Goal: Task Accomplishment & Management: Manage account settings

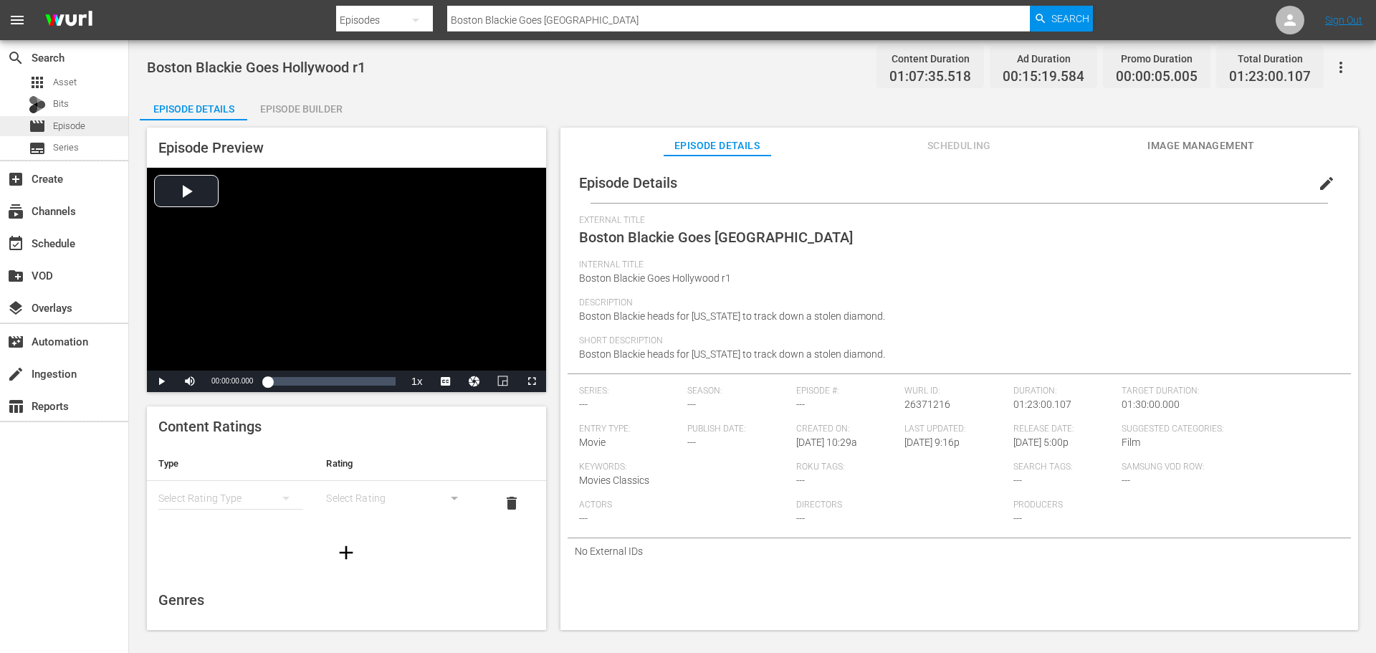
click at [80, 125] on span "Episode" at bounding box center [69, 126] width 32 height 14
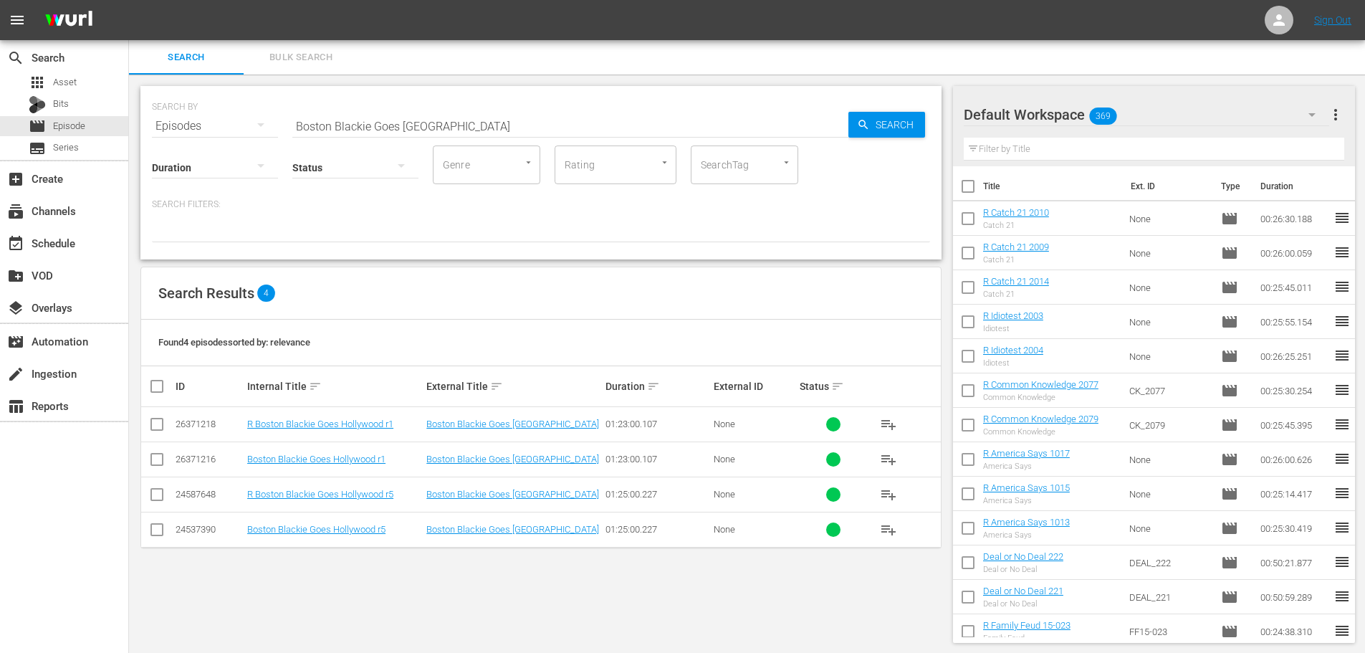
drag, startPoint x: 505, startPoint y: 107, endPoint x: 508, endPoint y: 130, distance: 23.1
click at [506, 123] on div "SEARCH BY Search By Episodes Search ID, Title, Description, Keywords, or Catego…" at bounding box center [541, 118] width 778 height 52
drag, startPoint x: 508, startPoint y: 130, endPoint x: 441, endPoint y: 123, distance: 67.7
click at [441, 123] on input "Boston Blackie Goes Hollywood" at bounding box center [570, 126] width 556 height 34
click at [457, 121] on input "Boston Blackie Goes Hollywood" at bounding box center [570, 126] width 556 height 34
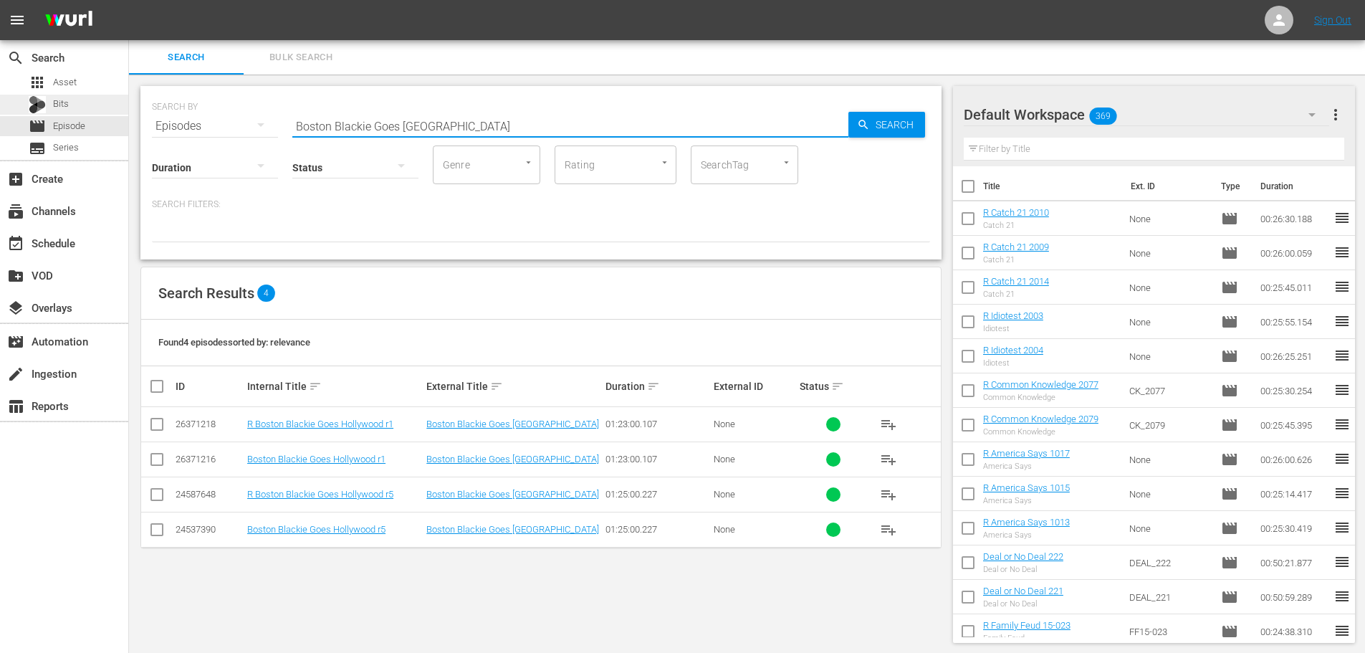
drag, startPoint x: 470, startPoint y: 121, endPoint x: 126, endPoint y: 104, distance: 344.3
click at [130, 110] on div "SEARCH BY Search By Episodes Search ID, Title, Description, Keywords, or Catego…" at bounding box center [541, 365] width 824 height 580
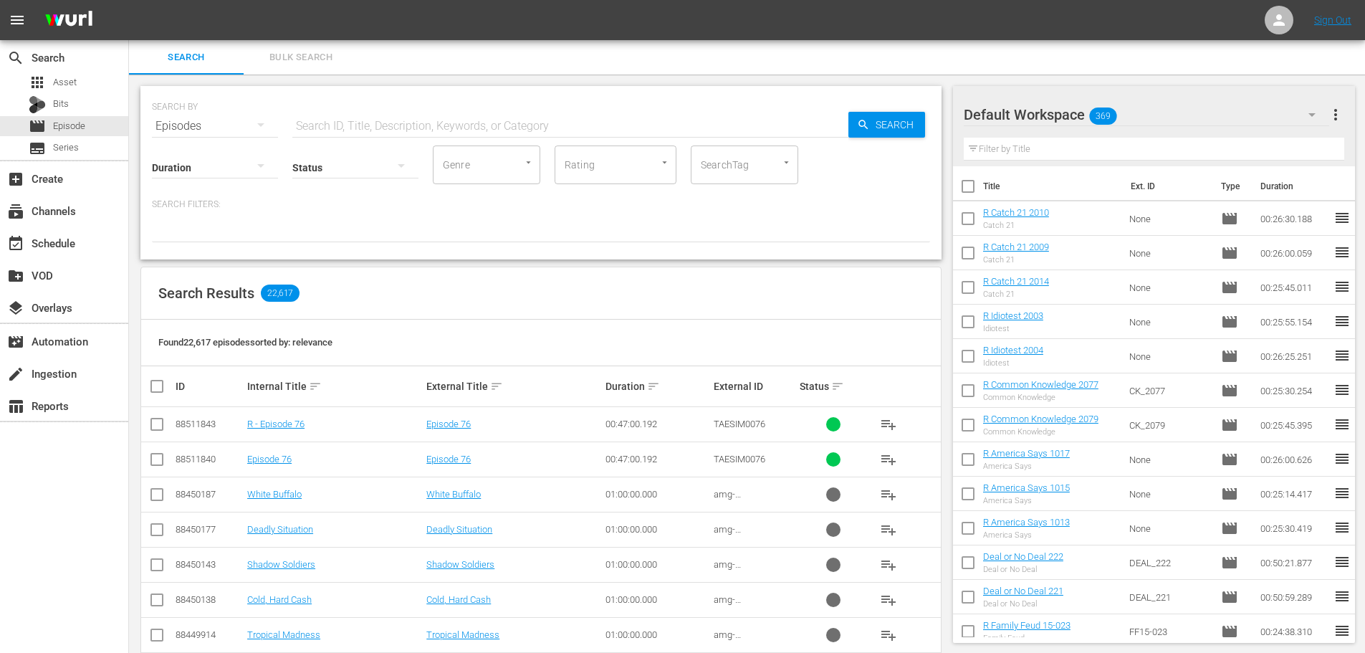
click at [389, 129] on input "text" at bounding box center [570, 126] width 556 height 34
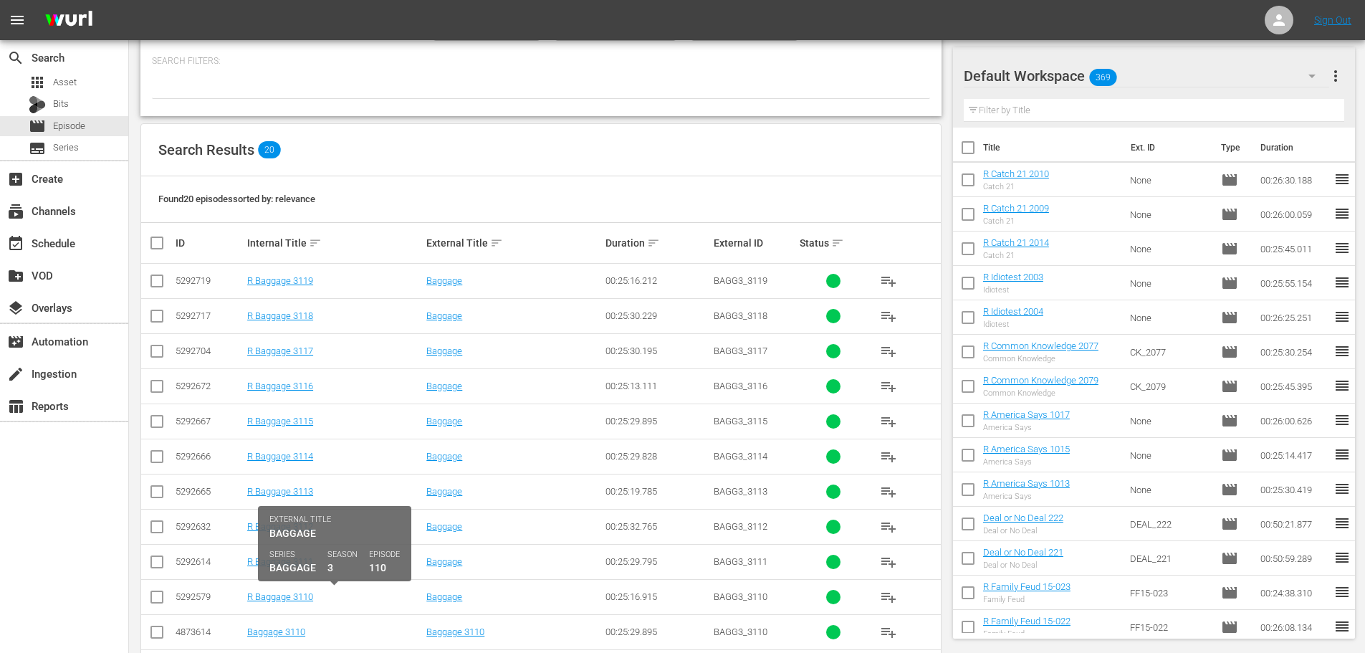
scroll to position [358, 0]
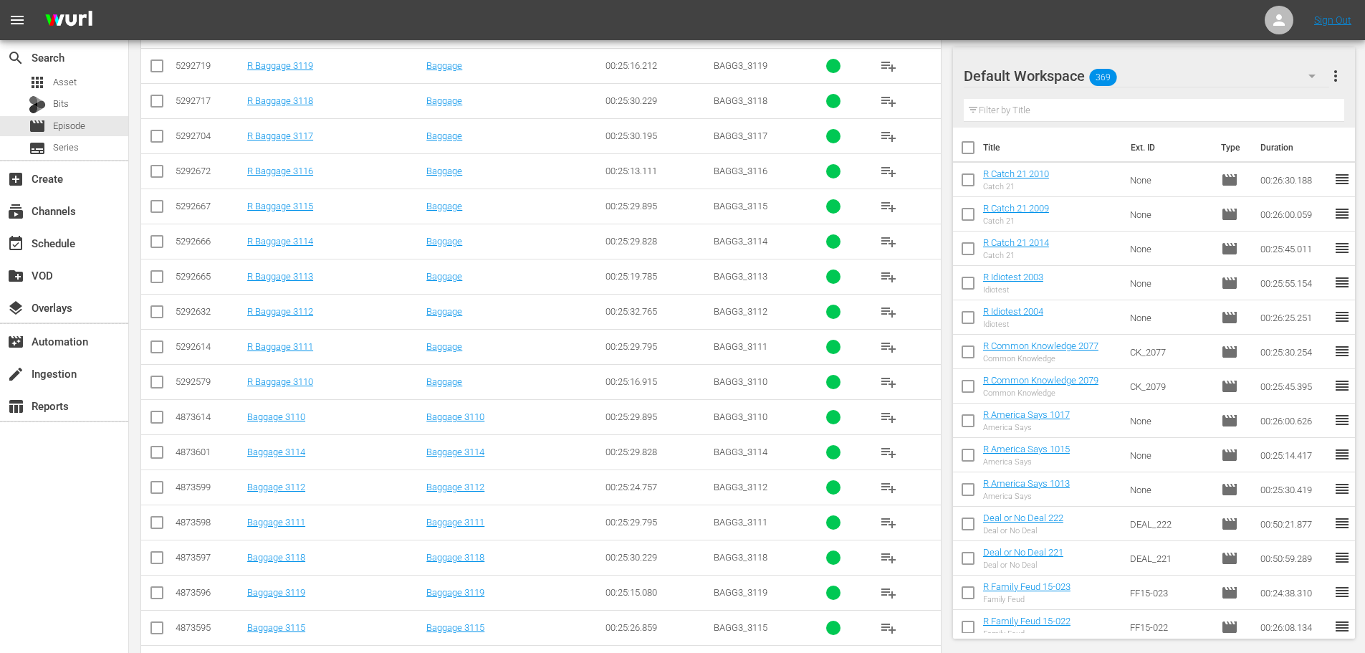
type input "bagg 311"
click at [161, 492] on input "checkbox" at bounding box center [156, 489] width 17 height 17
checkbox input "true"
click at [155, 455] on input "checkbox" at bounding box center [156, 454] width 17 height 17
checkbox input "true"
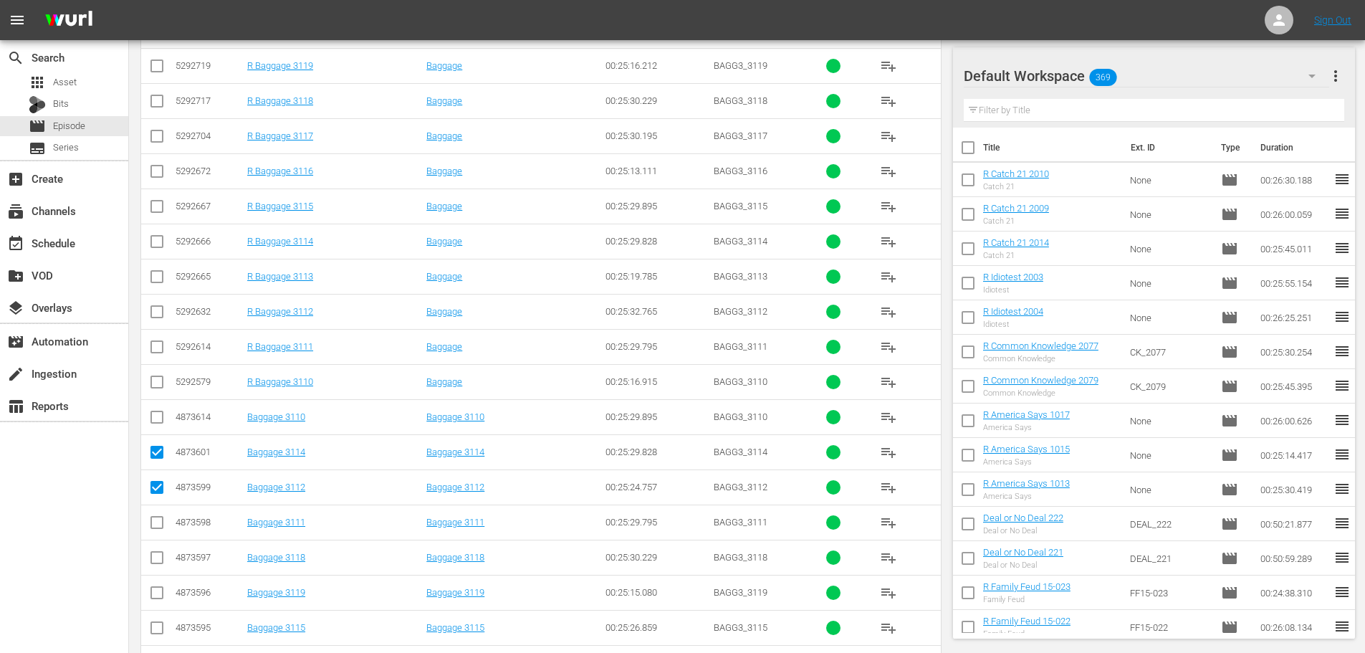
scroll to position [483, 0]
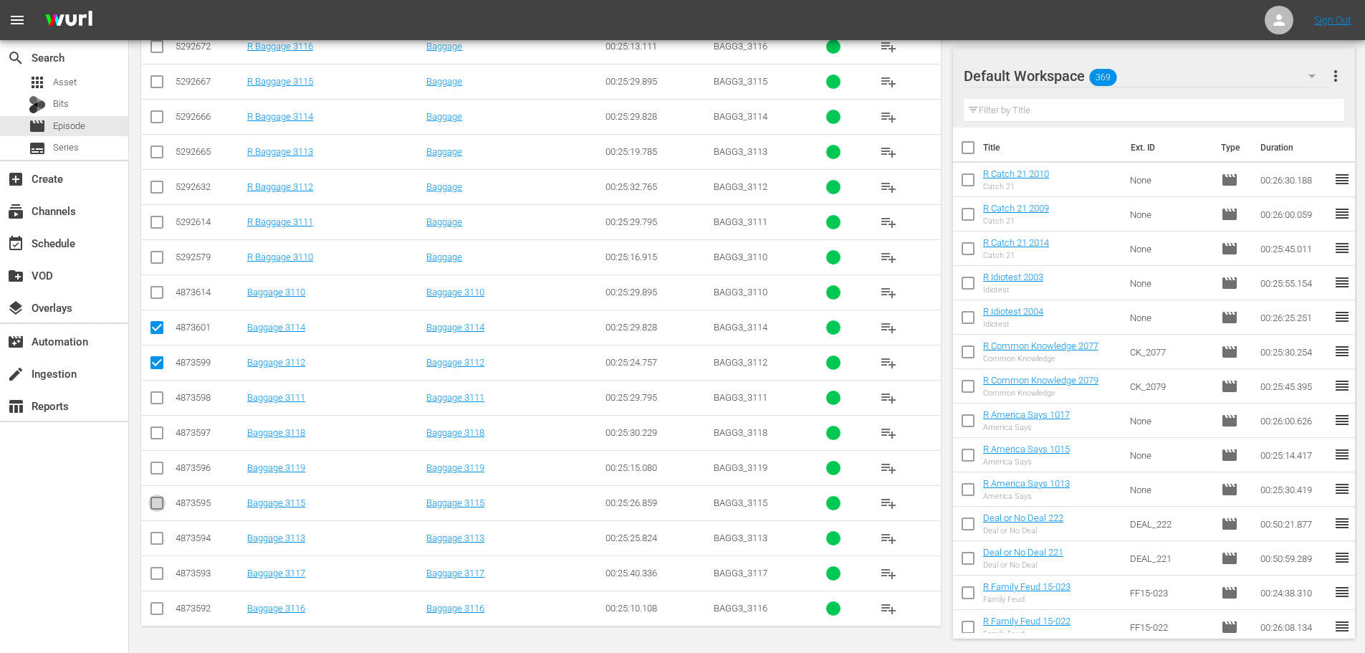
drag, startPoint x: 158, startPoint y: 509, endPoint x: 170, endPoint y: 540, distance: 33.5
click at [160, 512] on input "checkbox" at bounding box center [156, 505] width 17 height 17
checkbox input "true"
click at [163, 542] on input "checkbox" at bounding box center [156, 540] width 17 height 17
checkbox input "true"
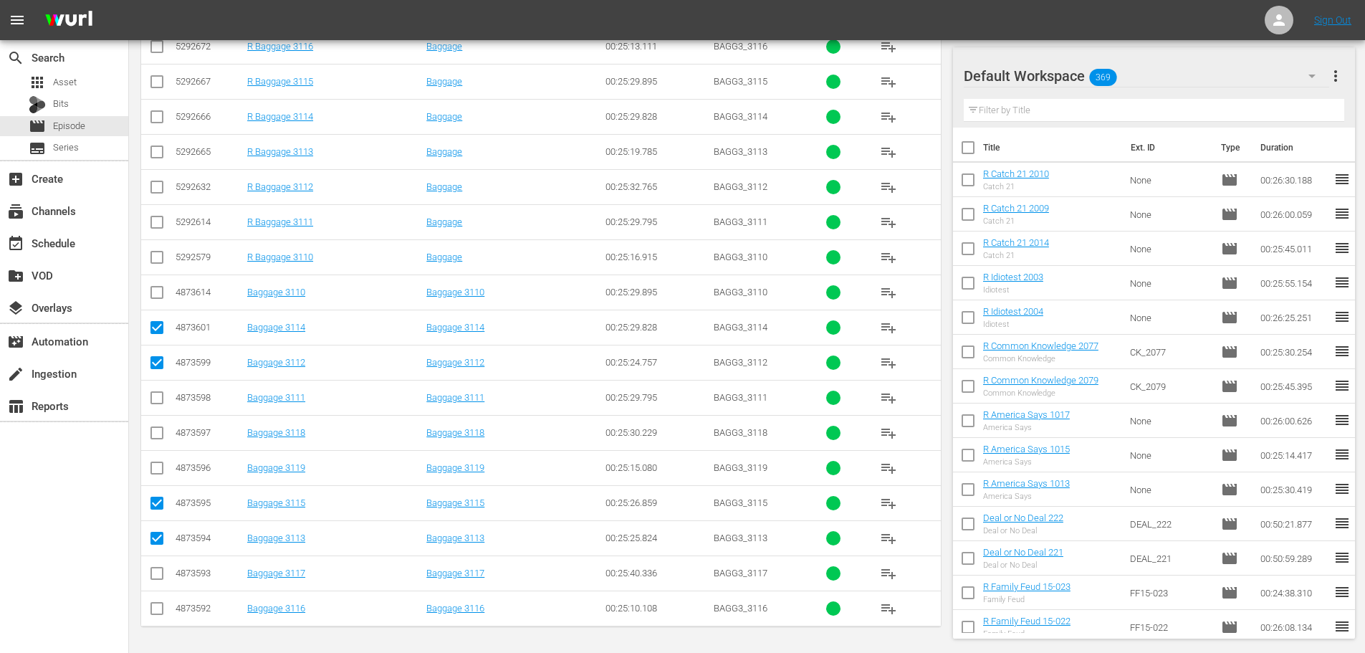
scroll to position [0, 0]
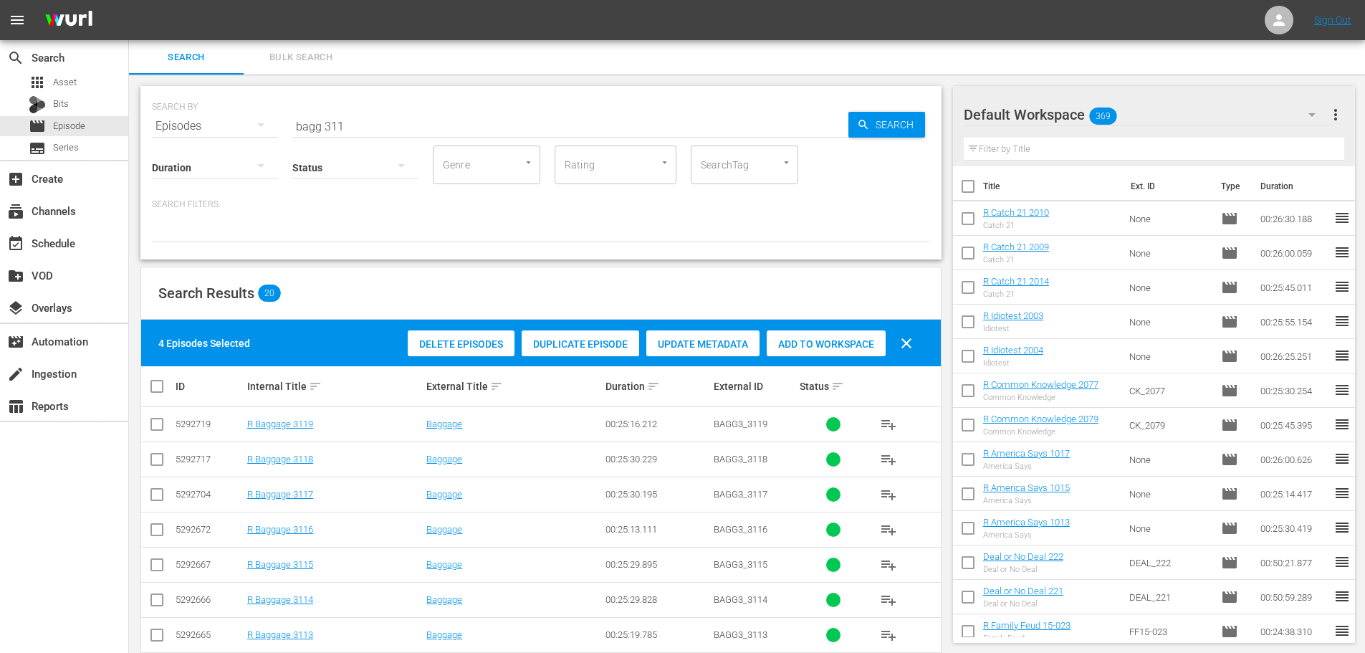
click at [802, 344] on span "Add to Workspace" at bounding box center [826, 343] width 119 height 11
drag, startPoint x: 407, startPoint y: 123, endPoint x: 254, endPoint y: 139, distance: 153.4
click at [260, 138] on div "SEARCH BY Search By Episodes Search ID, Title, Description, Keywords, or Catego…" at bounding box center [540, 172] width 801 height 173
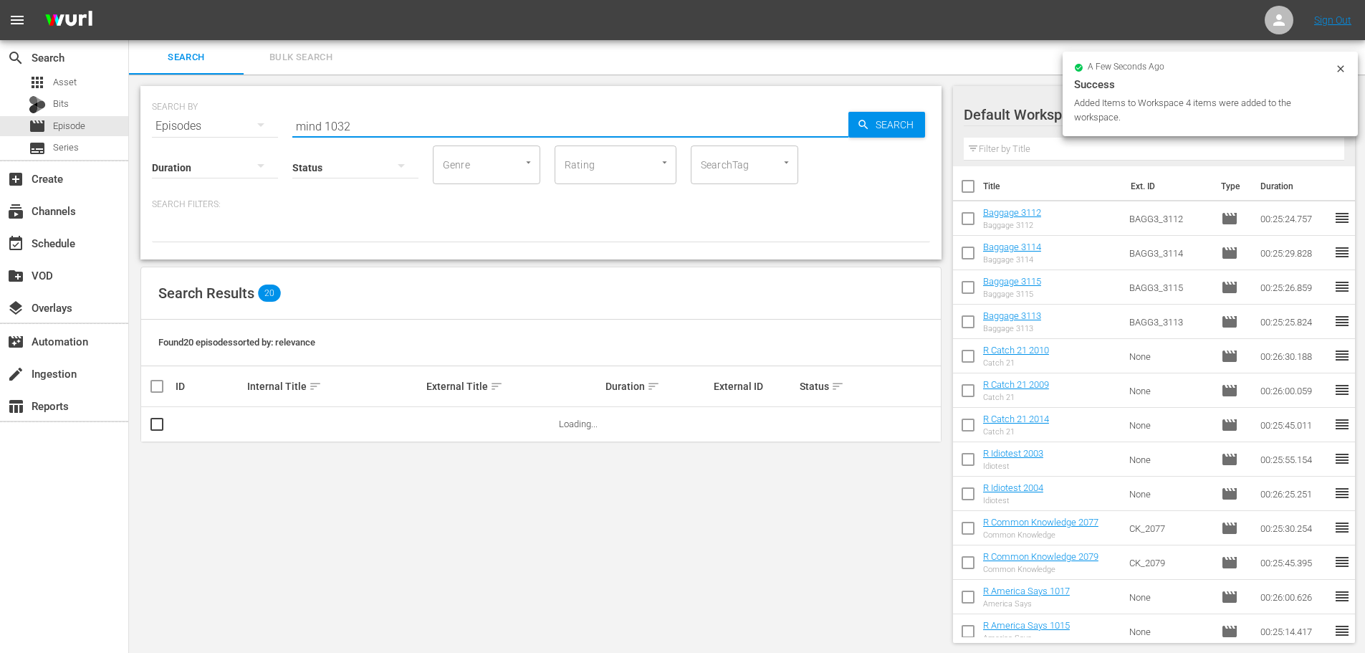
type input "mind 1032"
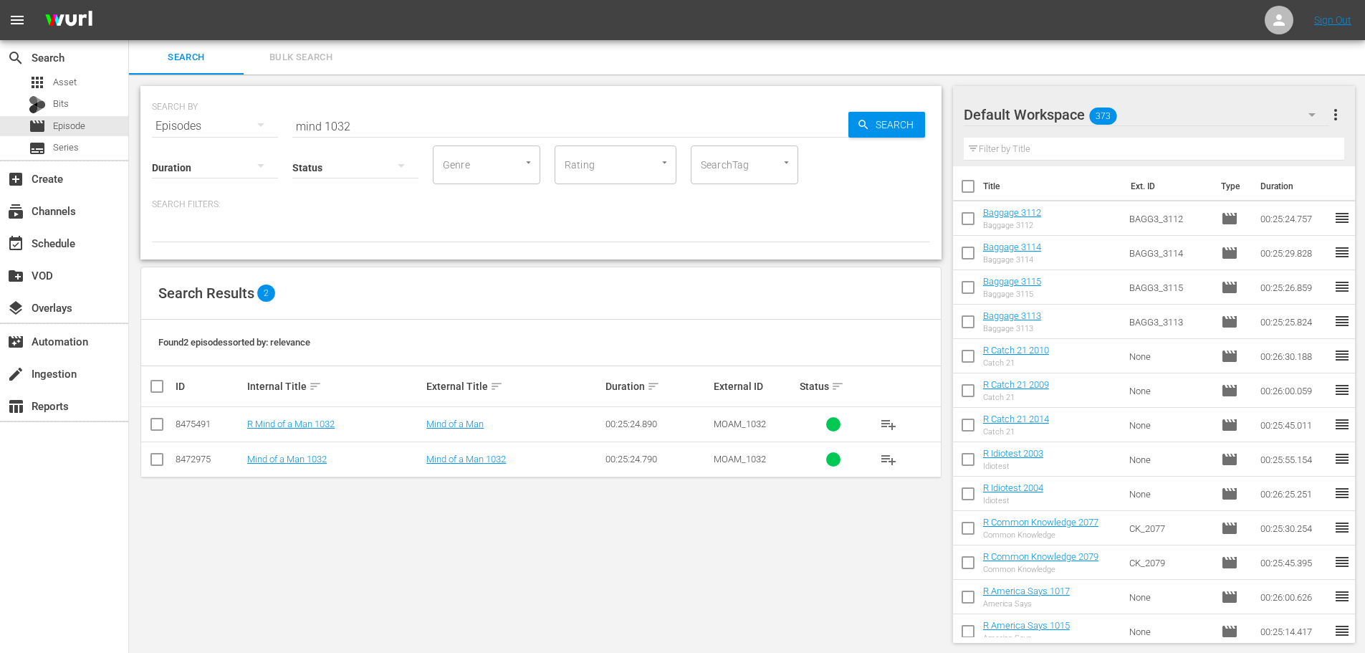
click at [167, 455] on td at bounding box center [157, 458] width 32 height 35
click at [149, 456] on input "checkbox" at bounding box center [156, 461] width 17 height 17
checkbox input "true"
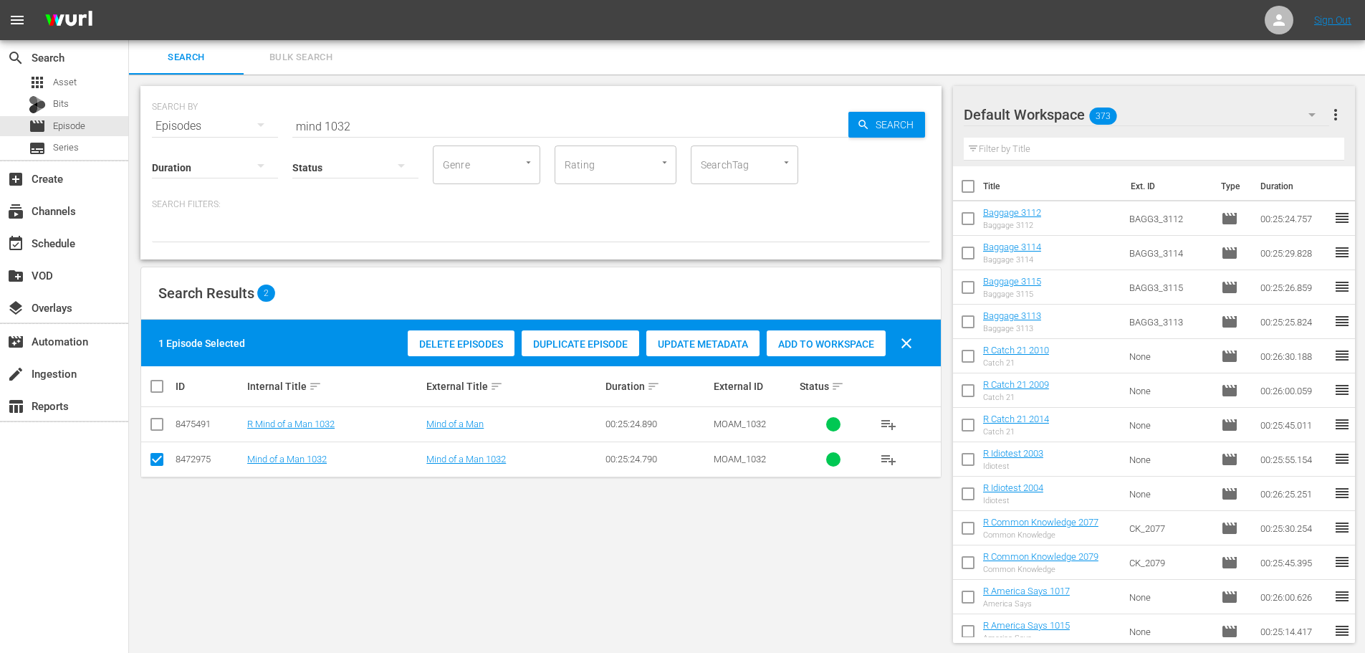
click at [786, 343] on span "Add to Workspace" at bounding box center [826, 343] width 119 height 11
drag, startPoint x: 357, startPoint y: 122, endPoint x: 153, endPoint y: 126, distance: 204.2
click at [153, 126] on div "SEARCH BY Search By Episodes Search ID, Title, Description, Keywords, or Catego…" at bounding box center [541, 118] width 778 height 52
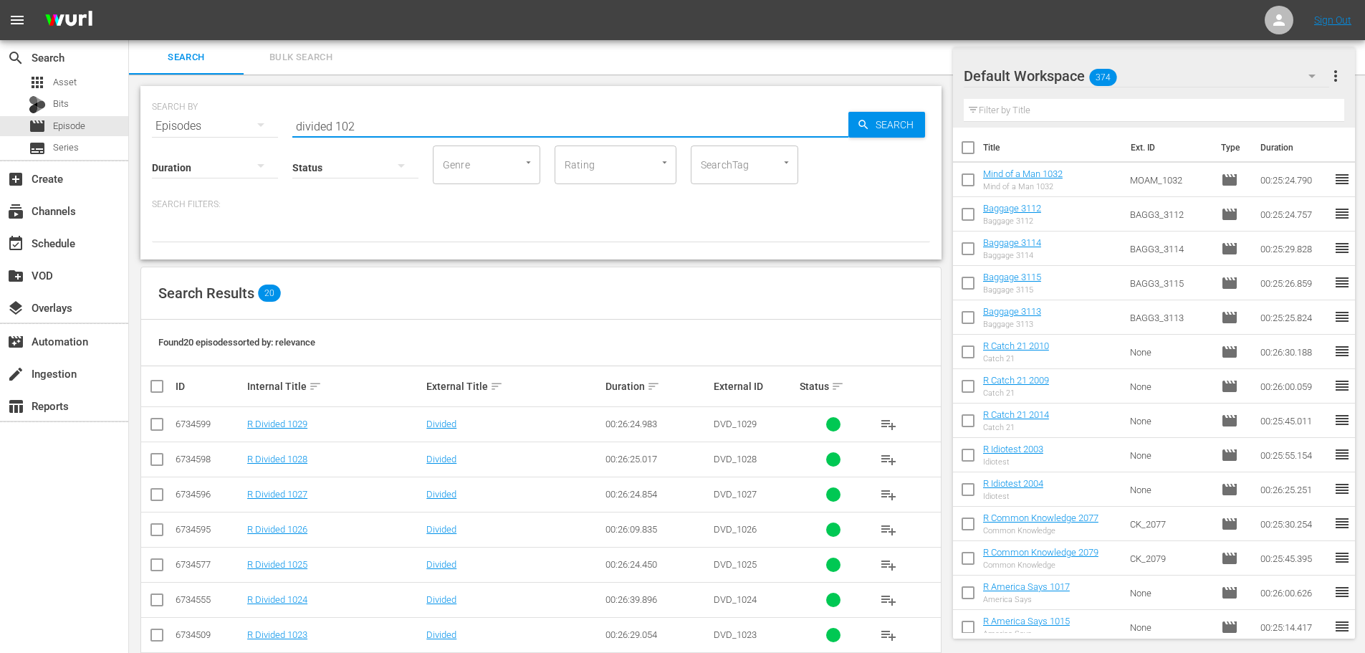
scroll to position [483, 0]
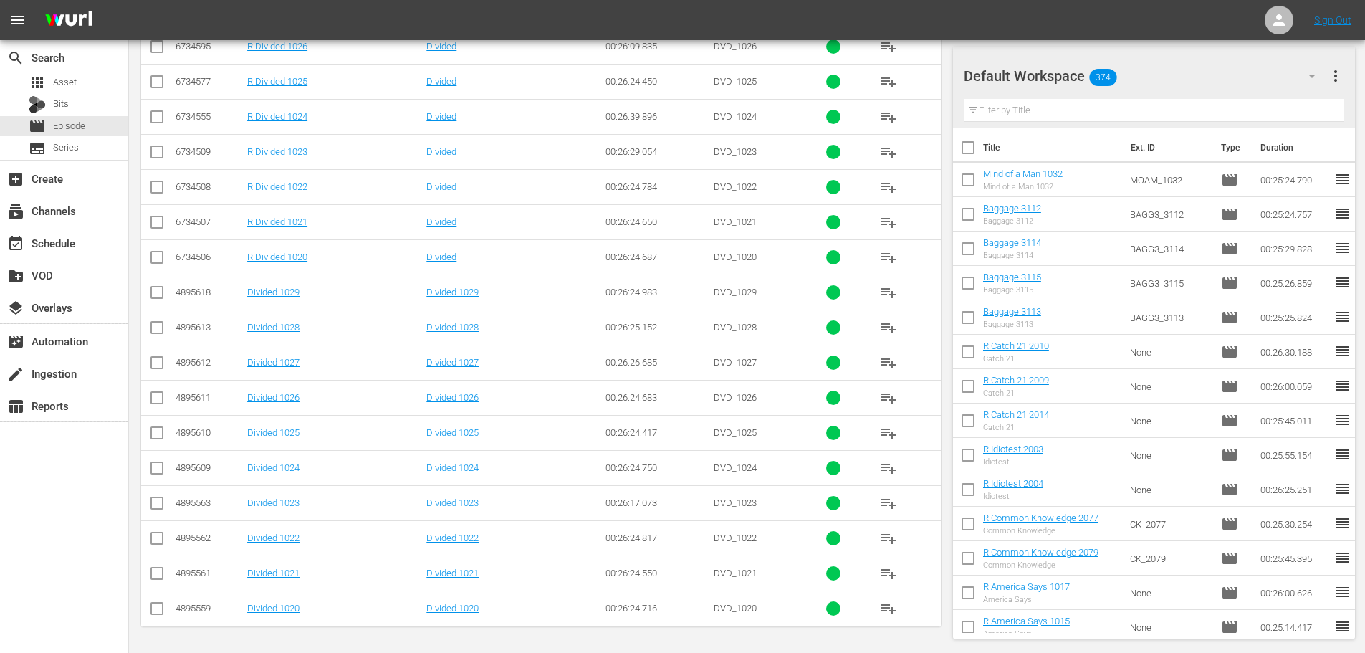
type input "divided 102"
click at [158, 367] on input "checkbox" at bounding box center [156, 365] width 17 height 17
checkbox input "true"
click at [155, 422] on td at bounding box center [157, 432] width 32 height 35
click at [150, 433] on input "checkbox" at bounding box center [156, 435] width 17 height 17
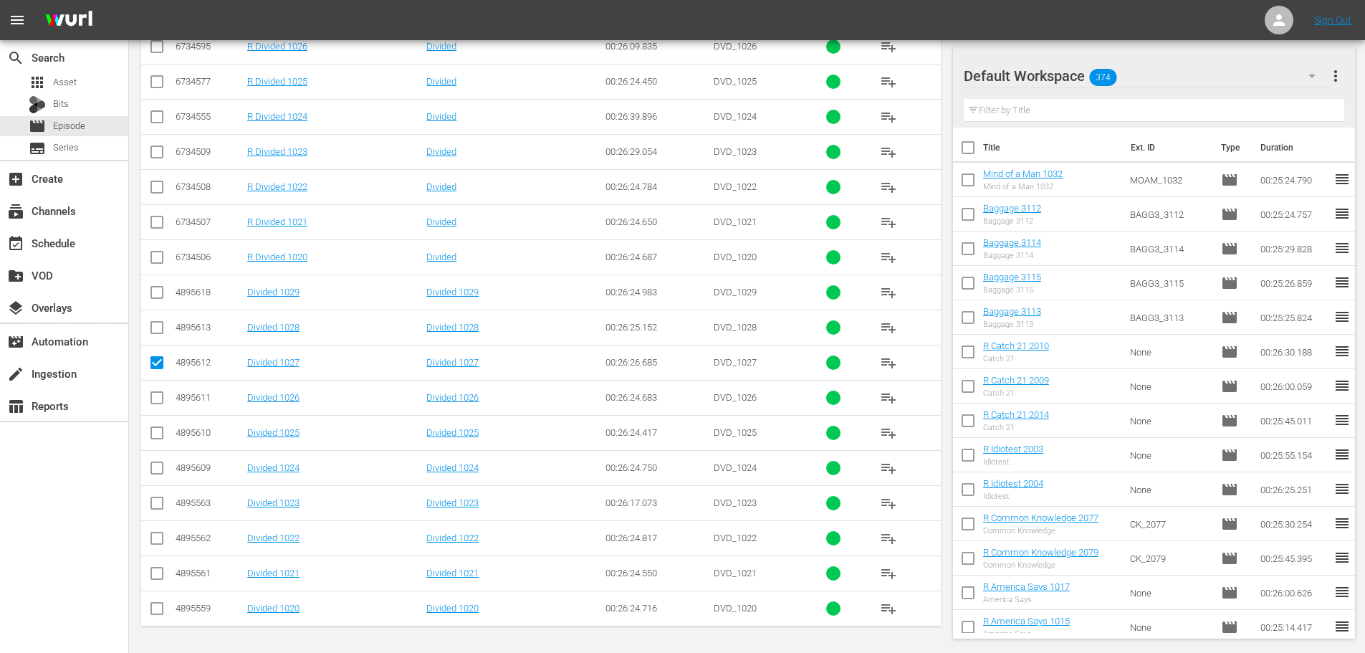
checkbox input "true"
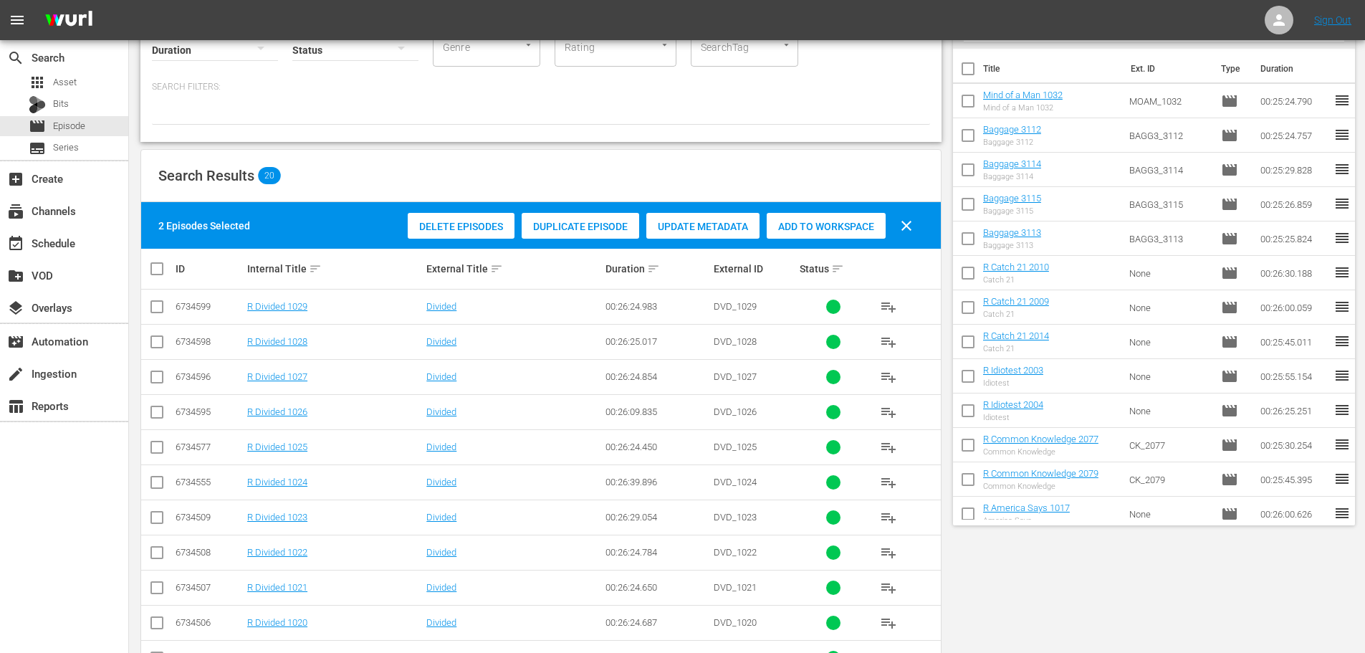
scroll to position [0, 0]
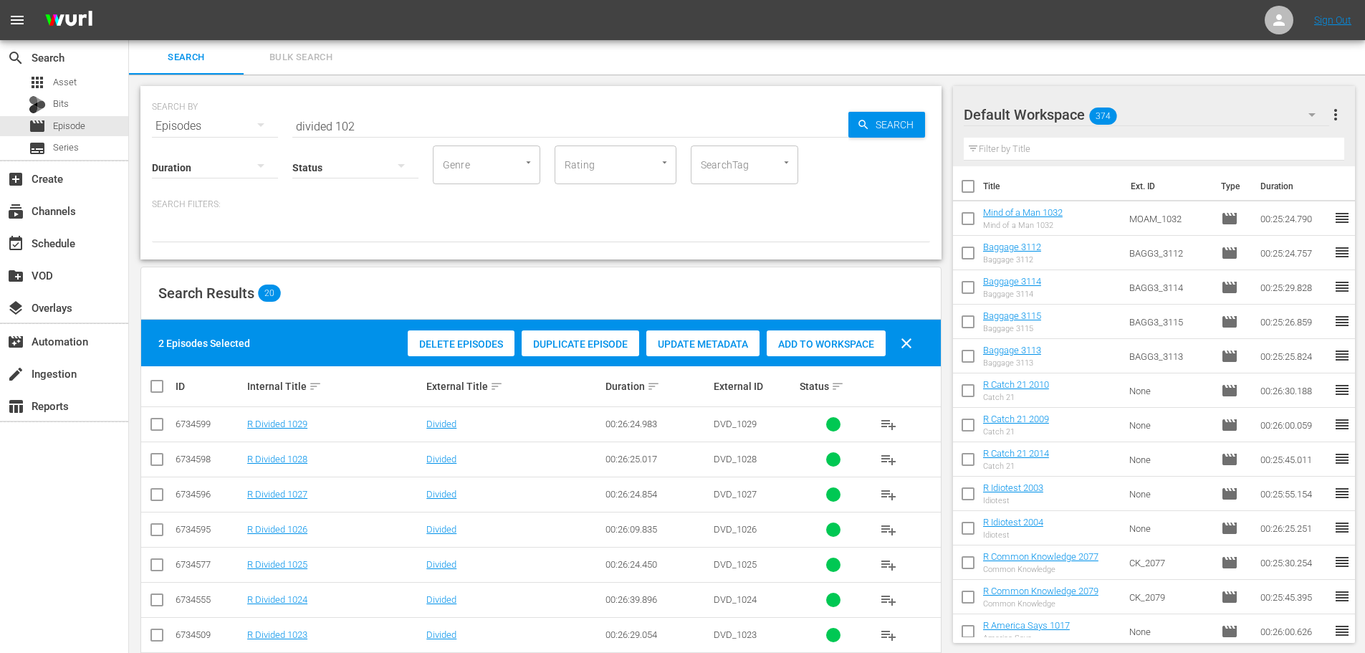
click at [820, 365] on div "2 Episodes Selected Delete Episodes Duplicate Episode Update Metadata Add to Wo…" at bounding box center [541, 343] width 800 height 47
click at [820, 347] on span "Add to Workspace" at bounding box center [826, 343] width 119 height 11
drag, startPoint x: 387, startPoint y: 122, endPoint x: 189, endPoint y: 129, distance: 197.9
click at [190, 129] on div "SEARCH BY Search By Episodes Search ID, Title, Description, Keywords, or Catego…" at bounding box center [541, 118] width 778 height 52
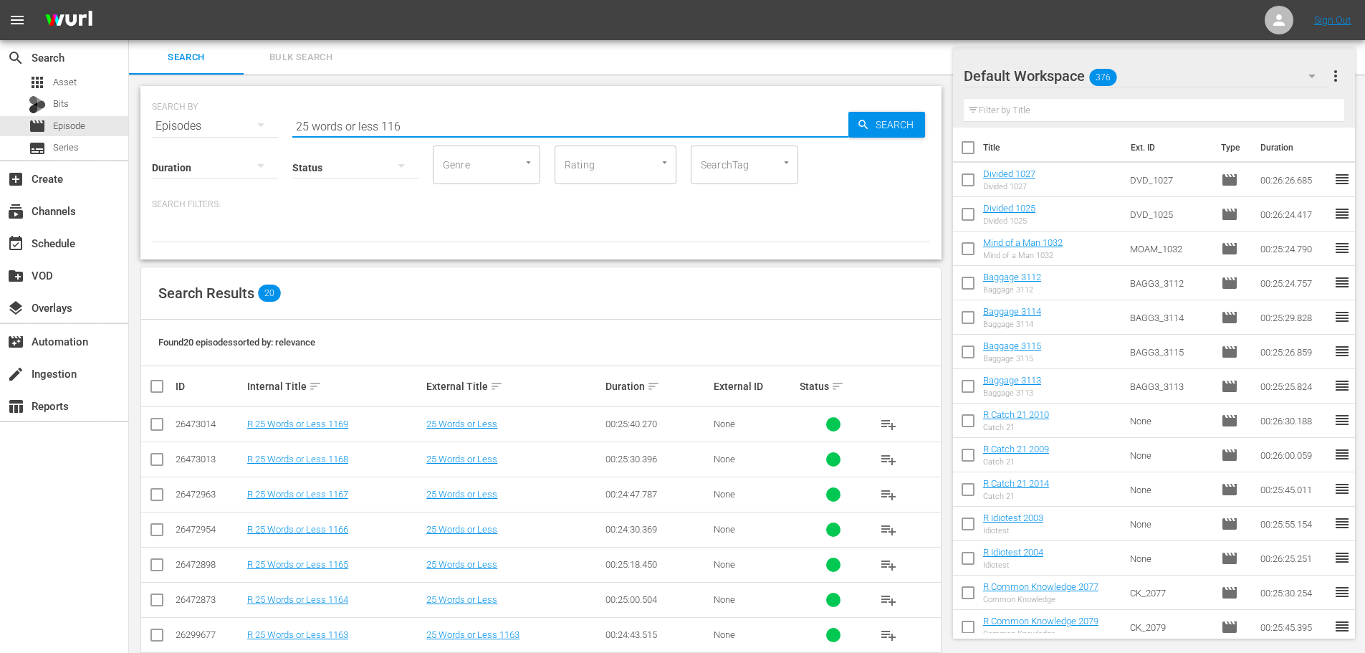
scroll to position [483, 0]
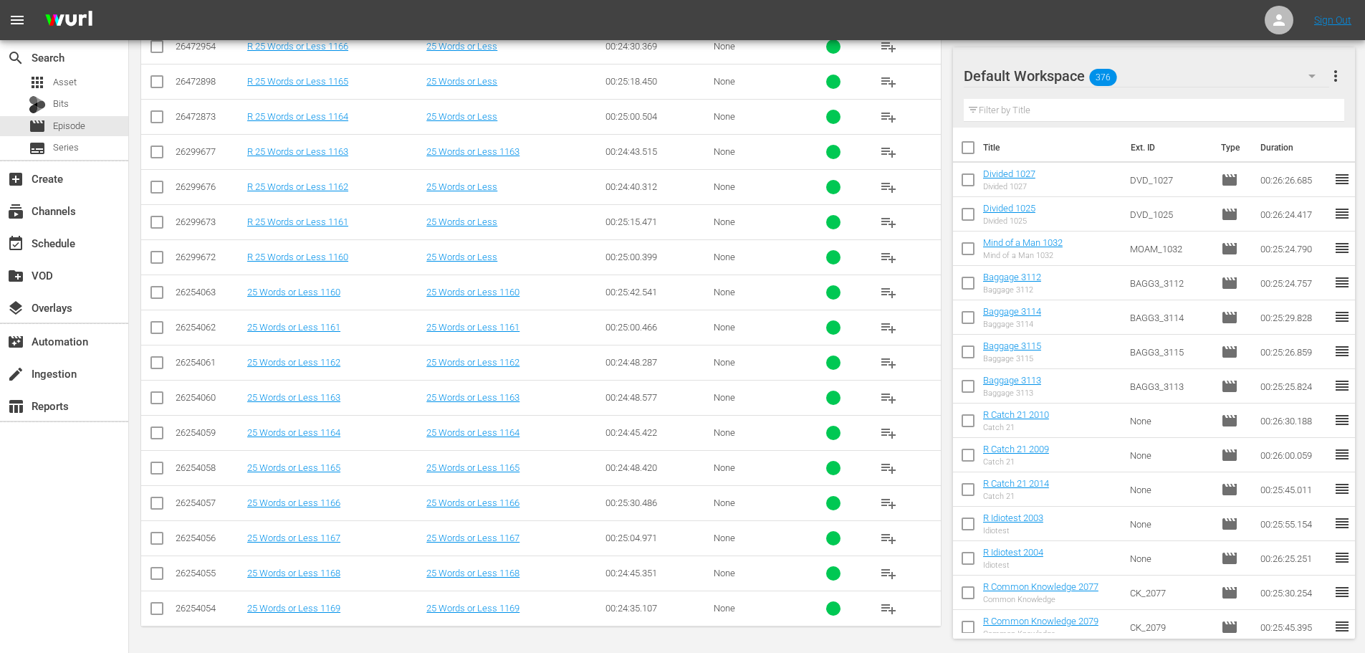
type input "25 words or less 116"
drag, startPoint x: 158, startPoint y: 365, endPoint x: 160, endPoint y: 385, distance: 19.4
click at [158, 365] on input "checkbox" at bounding box center [156, 365] width 17 height 17
checkbox input "true"
click at [155, 406] on input "checkbox" at bounding box center [156, 400] width 17 height 17
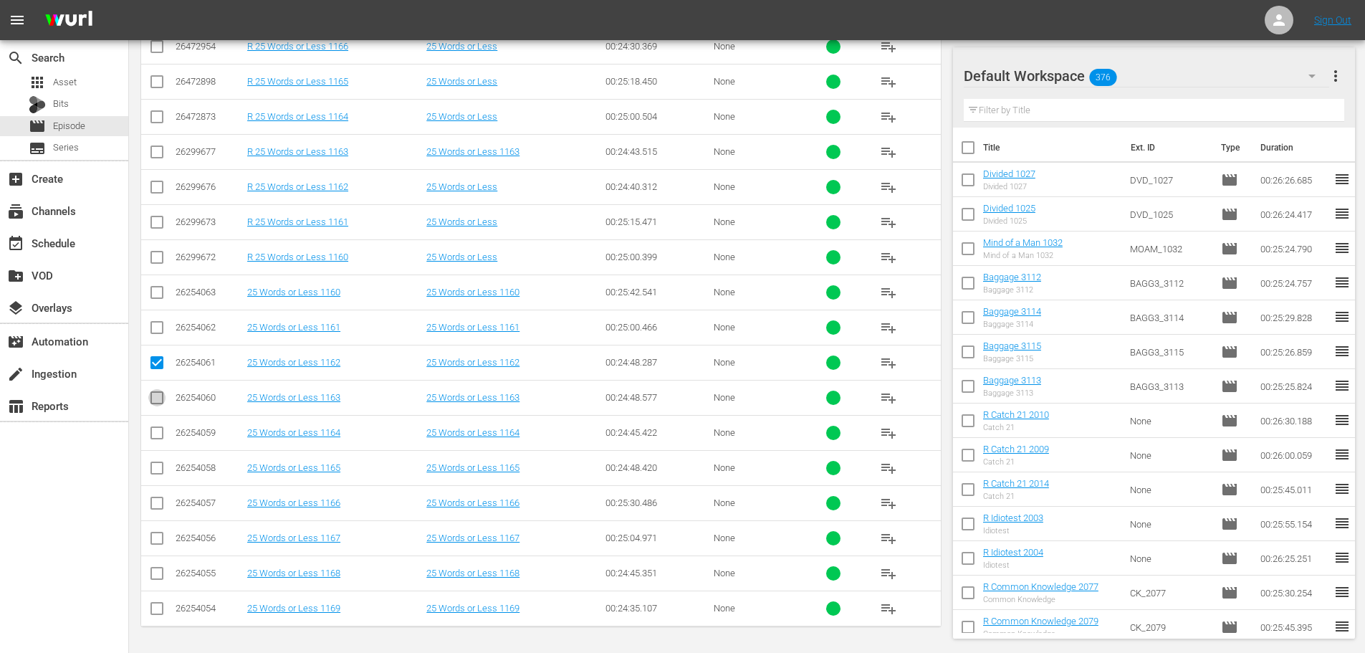
checkbox input "true"
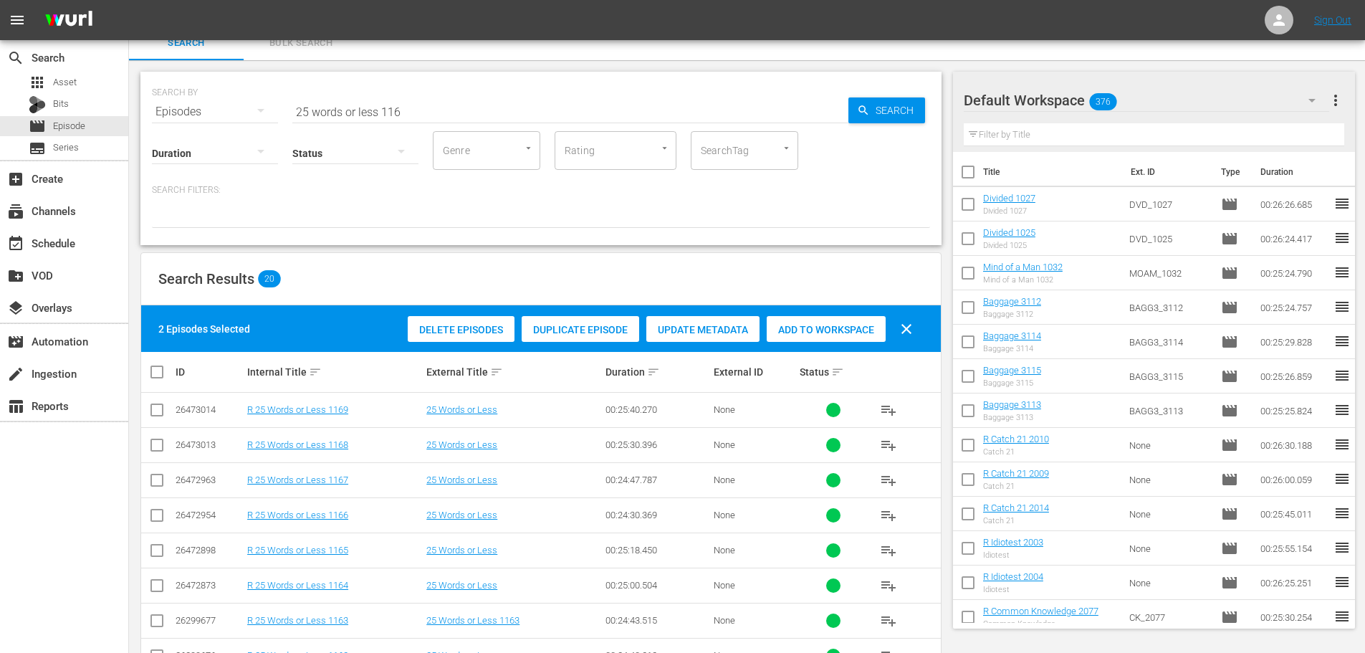
scroll to position [0, 0]
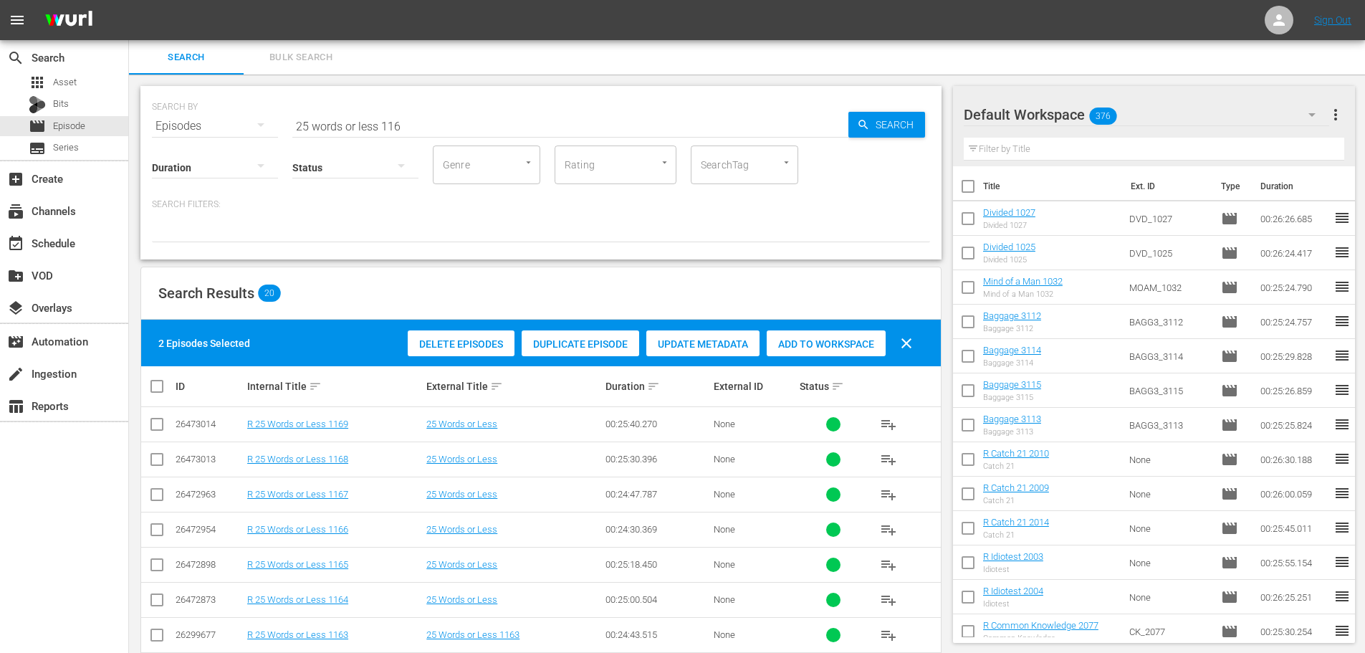
drag, startPoint x: 781, startPoint y: 344, endPoint x: 658, endPoint y: 249, distance: 155.8
click at [781, 344] on span "Add to Workspace" at bounding box center [826, 343] width 119 height 11
drag, startPoint x: 334, startPoint y: 131, endPoint x: 203, endPoint y: 133, distance: 131.1
click at [213, 131] on div "SEARCH BY Search By Episodes Search ID, Title, Description, Keywords, or Catego…" at bounding box center [541, 118] width 778 height 52
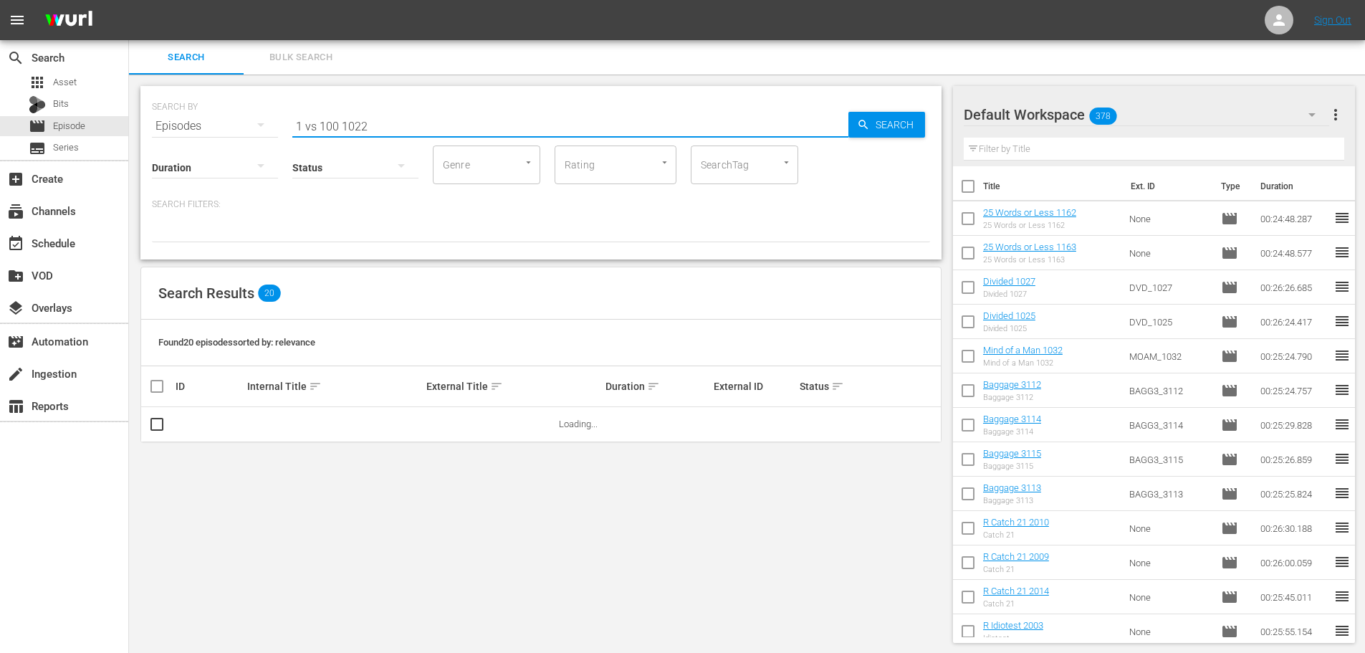
type input "1 vs 100 1022"
click at [162, 459] on div "SEARCH BY Search By Episodes Search ID, Title, Description, Keywords, or Catego…" at bounding box center [541, 365] width 824 height 580
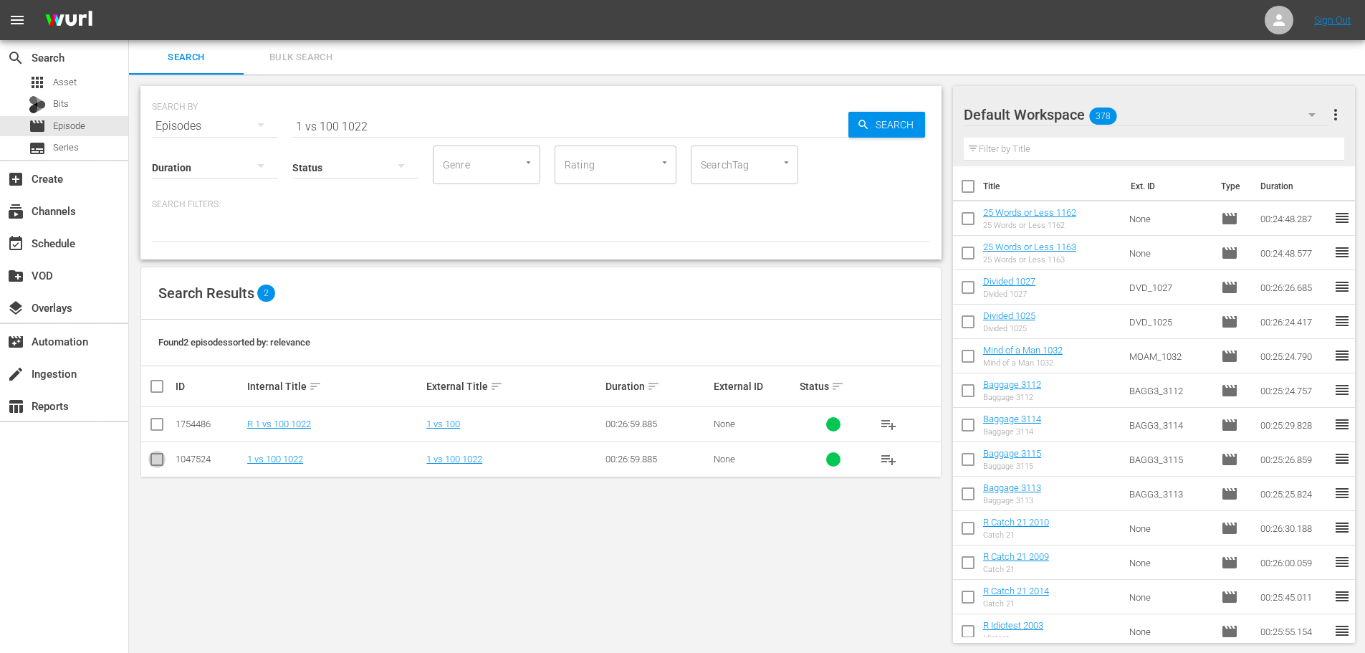
click at [160, 460] on input "checkbox" at bounding box center [156, 461] width 17 height 17
checkbox input "true"
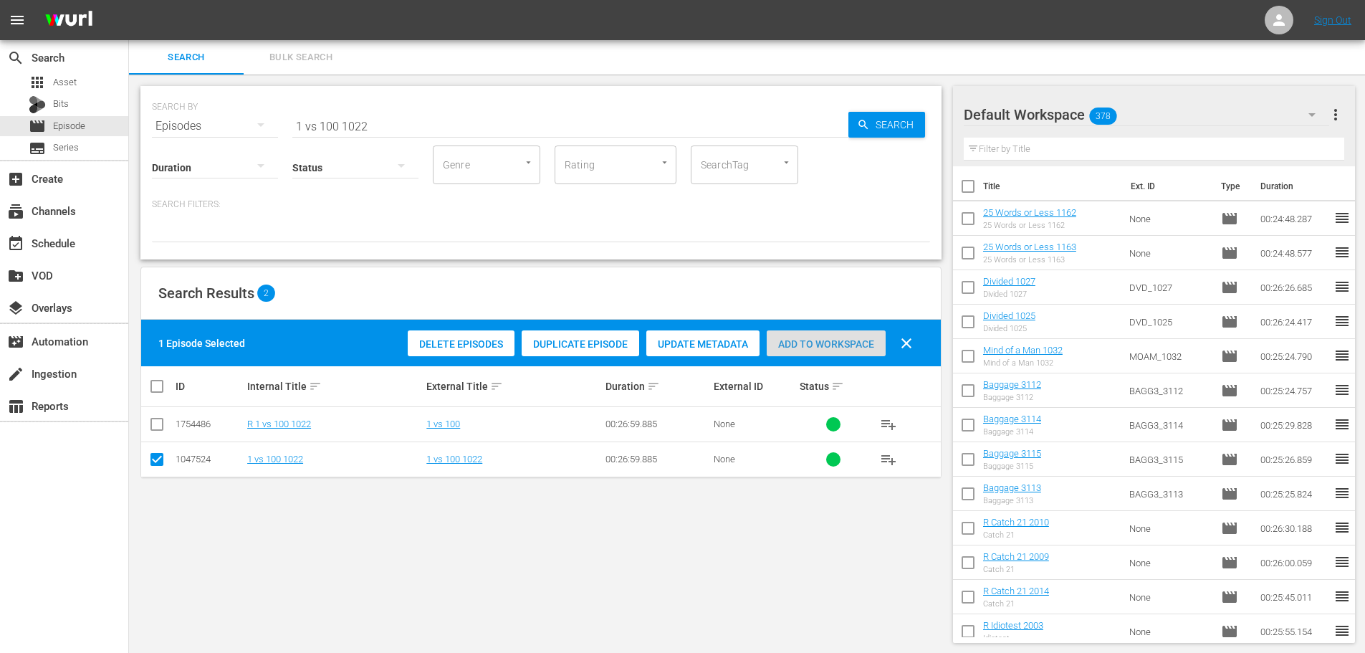
drag, startPoint x: 802, startPoint y: 344, endPoint x: 385, endPoint y: 87, distance: 490.5
click at [801, 344] on span "Add to Workspace" at bounding box center [826, 343] width 119 height 11
drag, startPoint x: 280, startPoint y: 124, endPoint x: 184, endPoint y: 137, distance: 96.9
click at [185, 137] on div "SEARCH BY Search By Episodes Search ID, Title, Description, Keywords, or Catego…" at bounding box center [540, 172] width 801 height 173
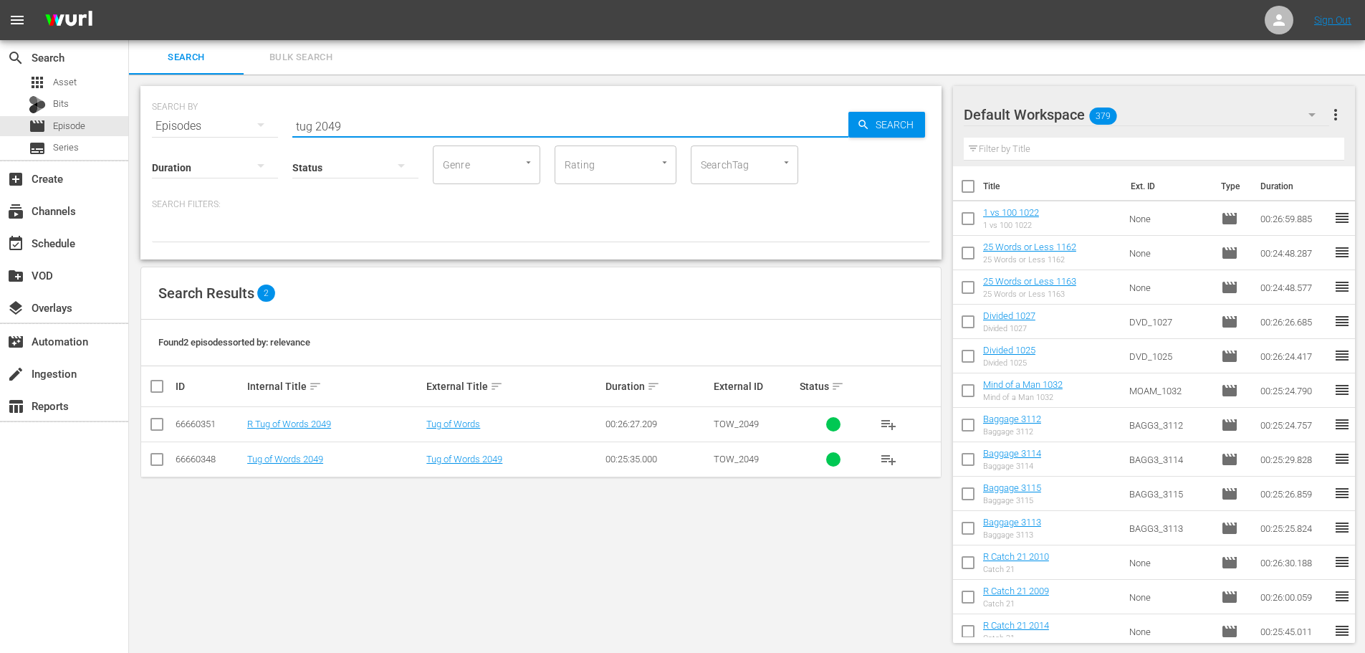
type input "tug 2049"
click at [155, 463] on input "checkbox" at bounding box center [156, 461] width 17 height 17
checkbox input "true"
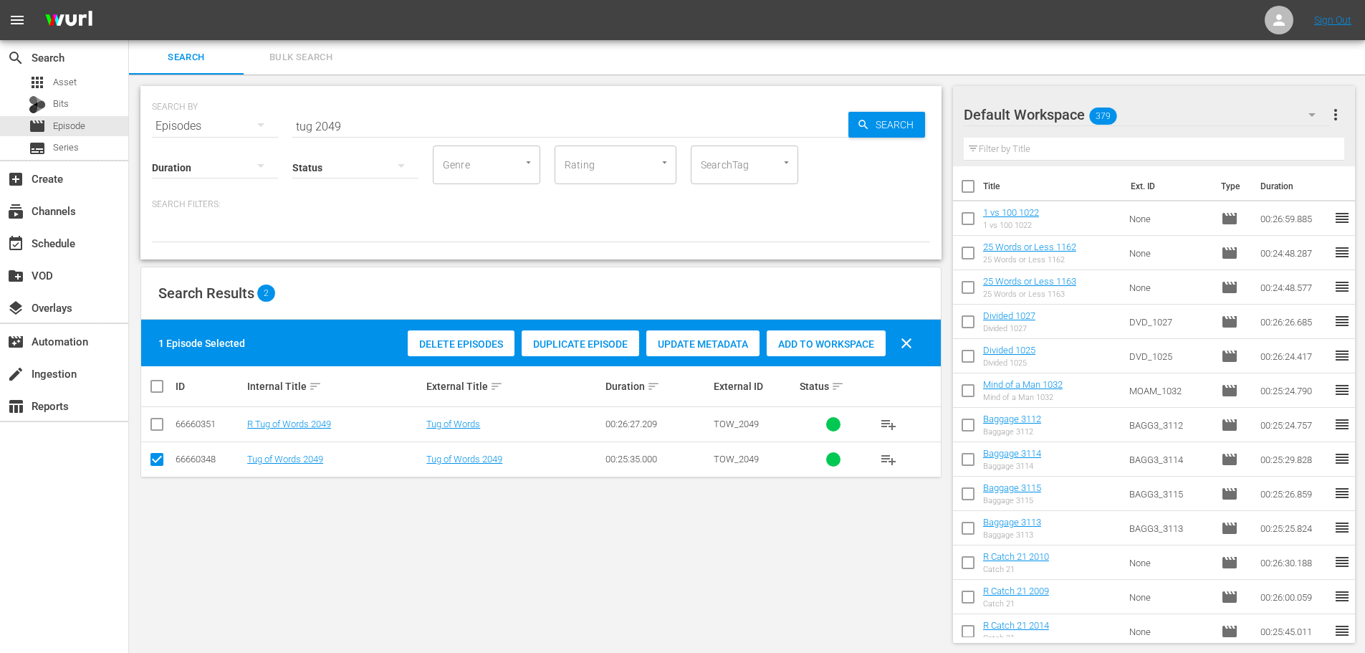
drag, startPoint x: 829, startPoint y: 325, endPoint x: 829, endPoint y: 340, distance: 15.8
click at [829, 327] on div "1 Episode Selected Delete Episodes Duplicate Episode Update Metadata Add to Wor…" at bounding box center [541, 343] width 800 height 47
click at [828, 340] on span "Add to Workspace" at bounding box center [826, 343] width 119 height 11
drag, startPoint x: 433, startPoint y: 145, endPoint x: 411, endPoint y: 133, distance: 24.4
click at [429, 144] on div "Duration Status Genre Genre Rating Rating SearchTag SearchTag" at bounding box center [541, 163] width 778 height 41
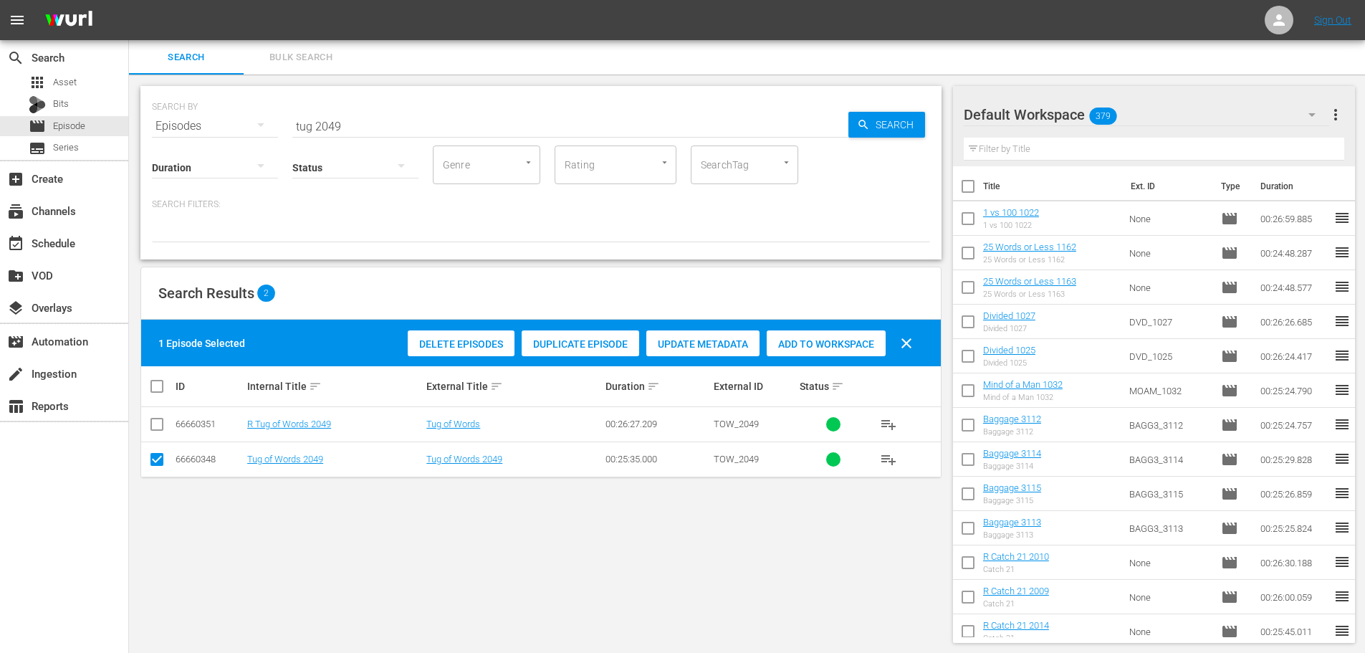
click at [411, 133] on div "Status" at bounding box center [355, 159] width 126 height 52
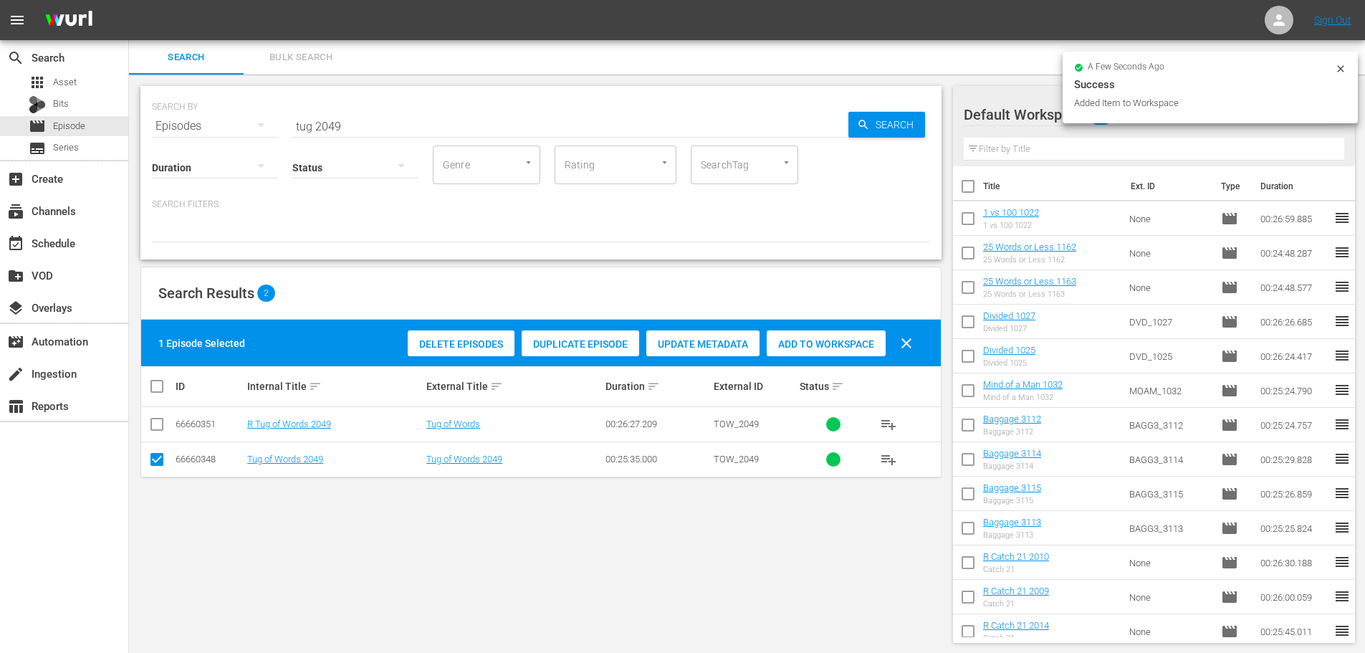
click at [396, 133] on div "Status" at bounding box center [355, 159] width 126 height 52
click at [396, 128] on input "tug 2049" at bounding box center [570, 126] width 556 height 34
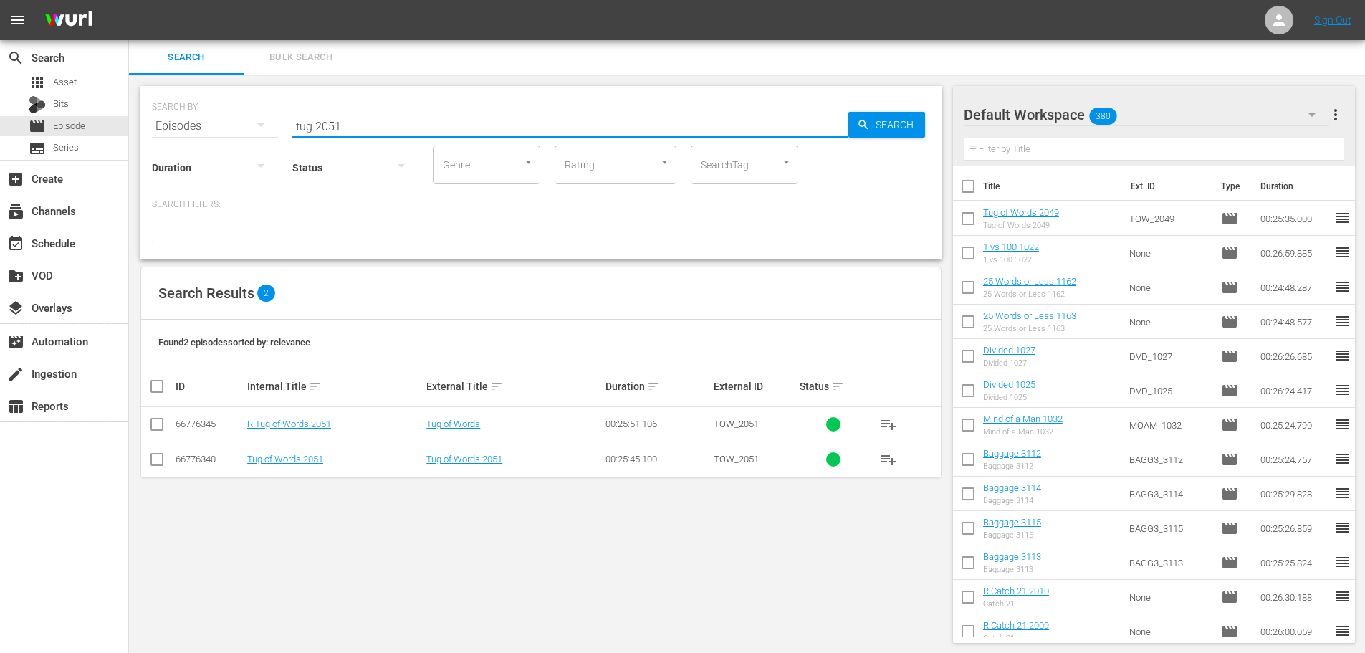
type input "tug 2051"
click at [160, 456] on input "checkbox" at bounding box center [156, 461] width 17 height 17
checkbox input "true"
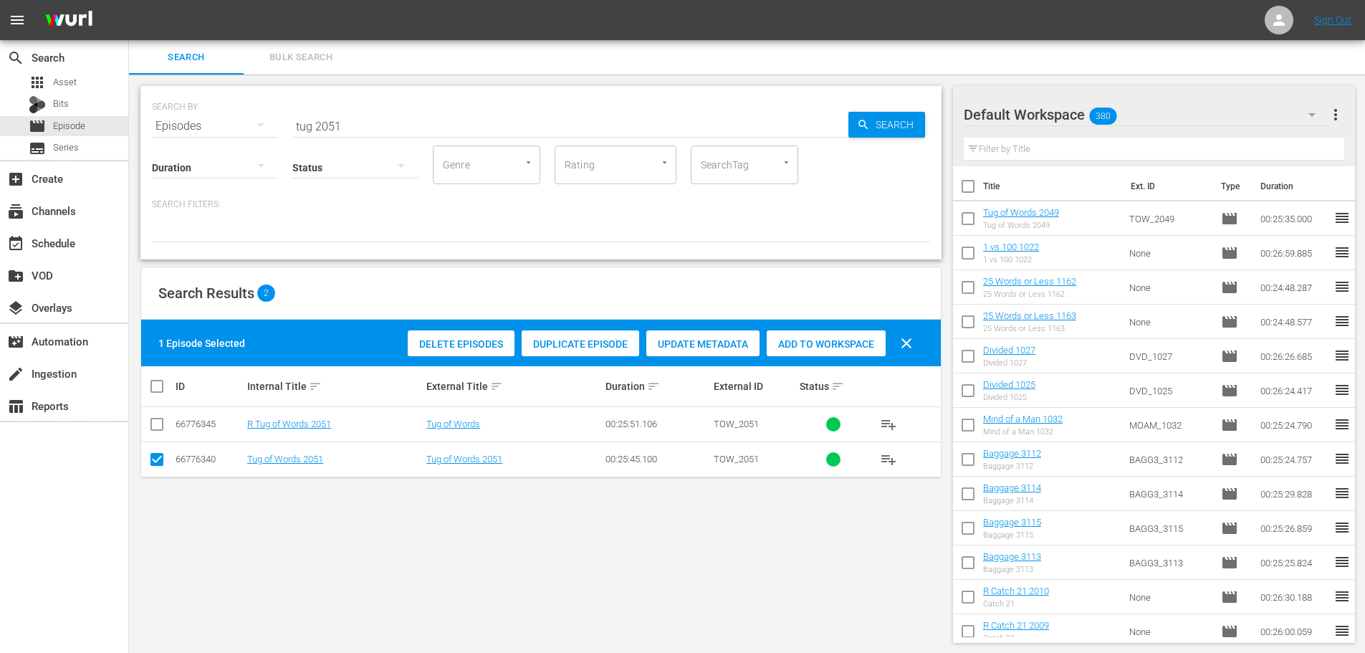
click at [797, 346] on span "Add to Workspace" at bounding box center [826, 343] width 119 height 11
drag, startPoint x: 433, startPoint y: 129, endPoint x: 238, endPoint y: 112, distance: 196.3
click at [238, 112] on div "SEARCH BY Search By Episodes Search ID, Title, Description, Keywords, or Catego…" at bounding box center [541, 118] width 778 height 52
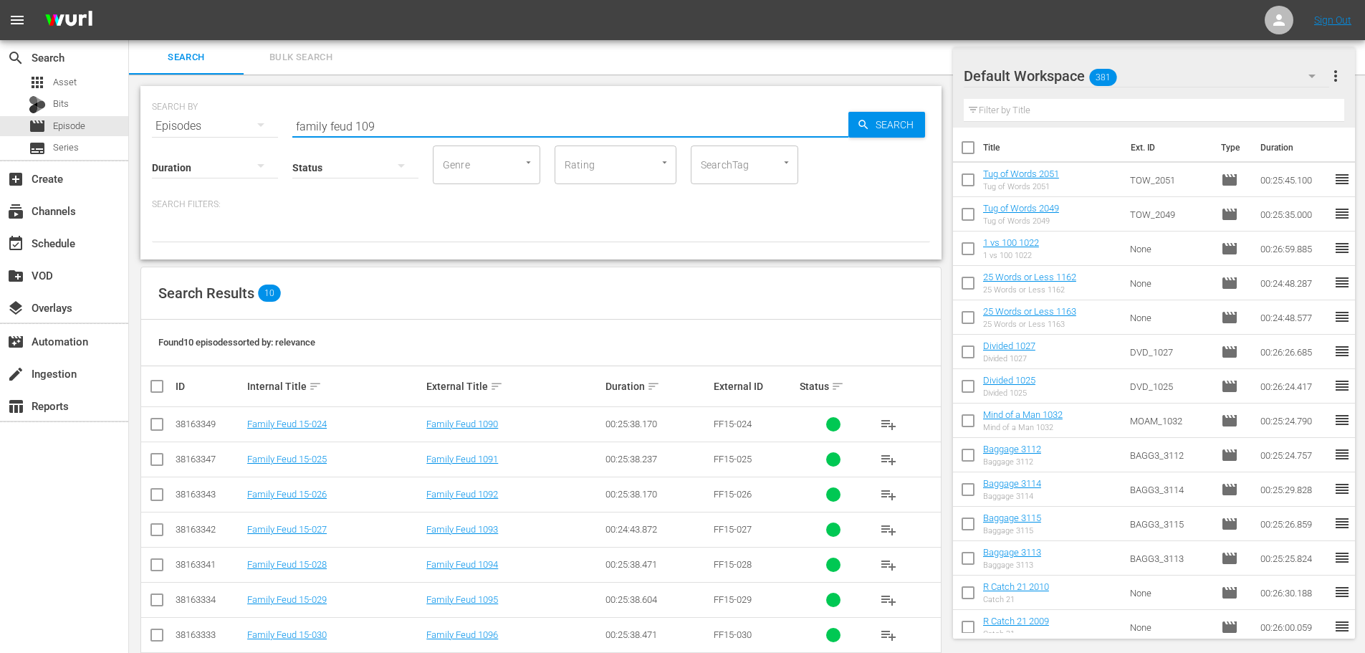
scroll to position [132, 0]
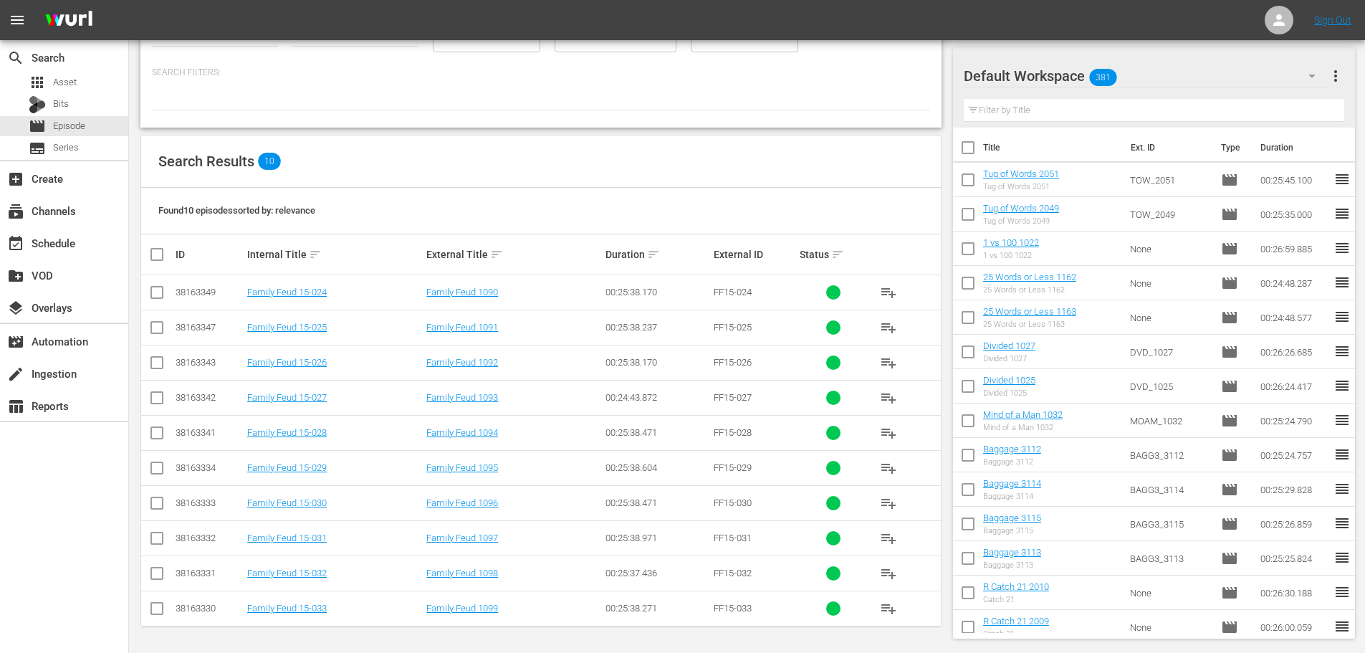
type input "family feud 109"
drag, startPoint x: 154, startPoint y: 294, endPoint x: 153, endPoint y: 342, distance: 48.0
click at [154, 297] on input "checkbox" at bounding box center [156, 295] width 17 height 17
checkbox input "true"
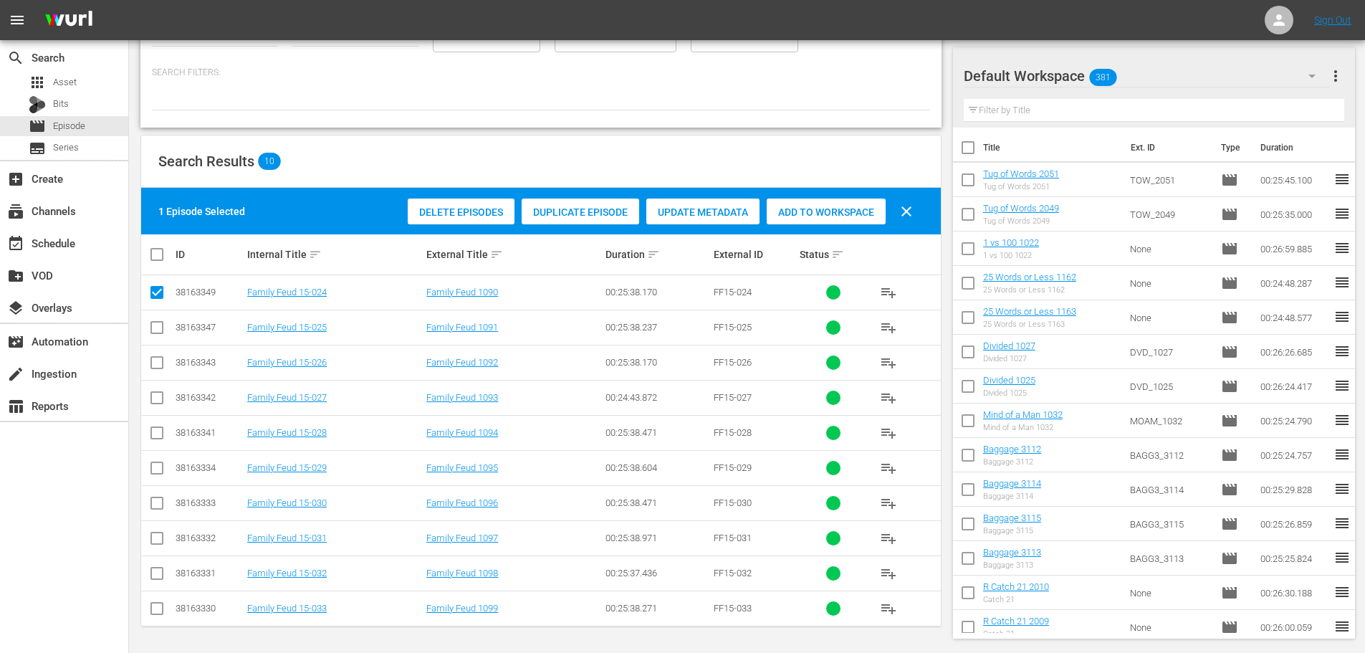
drag, startPoint x: 154, startPoint y: 330, endPoint x: 408, endPoint y: 277, distance: 259.8
click at [155, 330] on input "checkbox" at bounding box center [156, 330] width 17 height 17
checkbox input "true"
click at [799, 221] on div "Add to Workspace" at bounding box center [826, 211] width 119 height 27
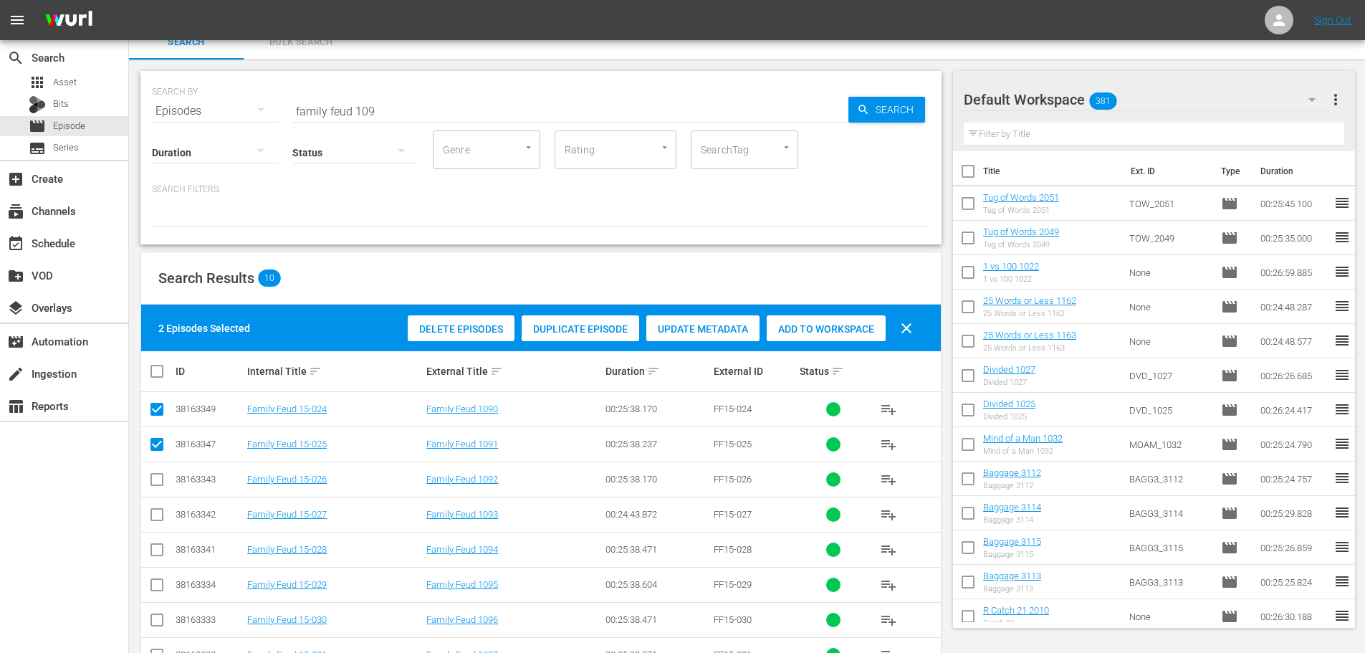
scroll to position [0, 0]
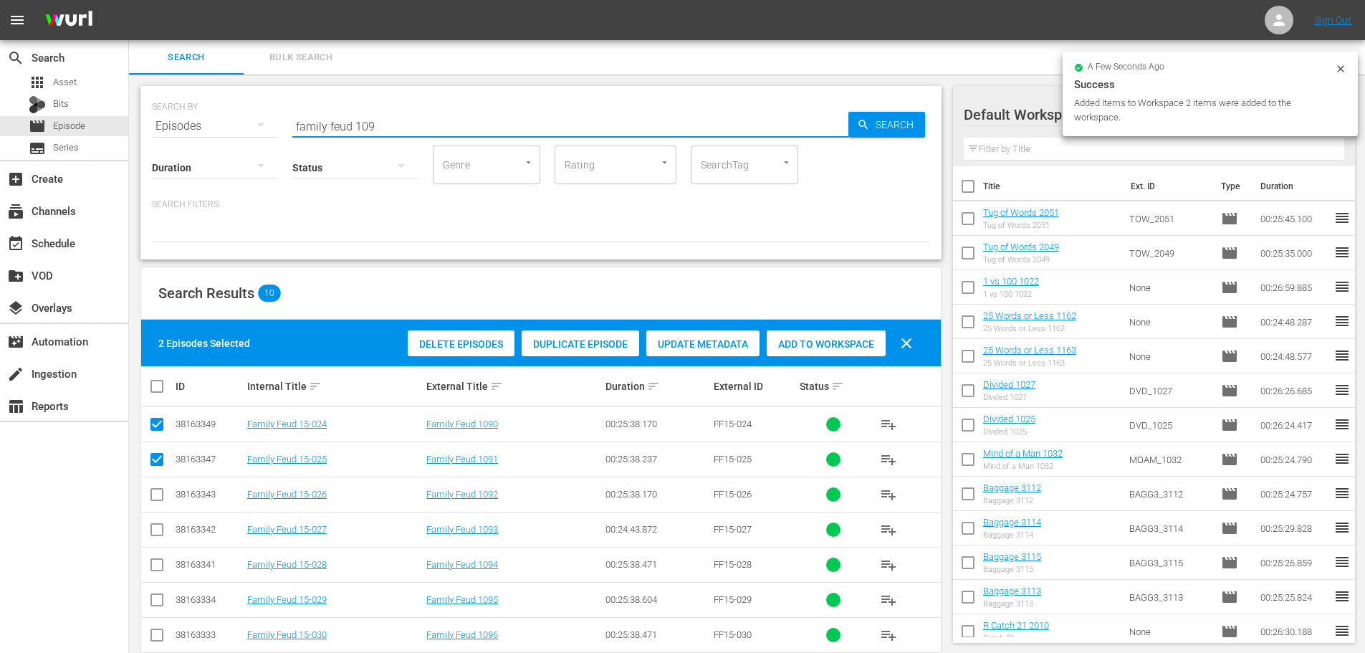
drag, startPoint x: 509, startPoint y: 132, endPoint x: 219, endPoint y: 107, distance: 291.2
click at [219, 107] on div "SEARCH BY Search By Episodes Search ID, Title, Description, Keywords, or Catego…" at bounding box center [541, 118] width 778 height 52
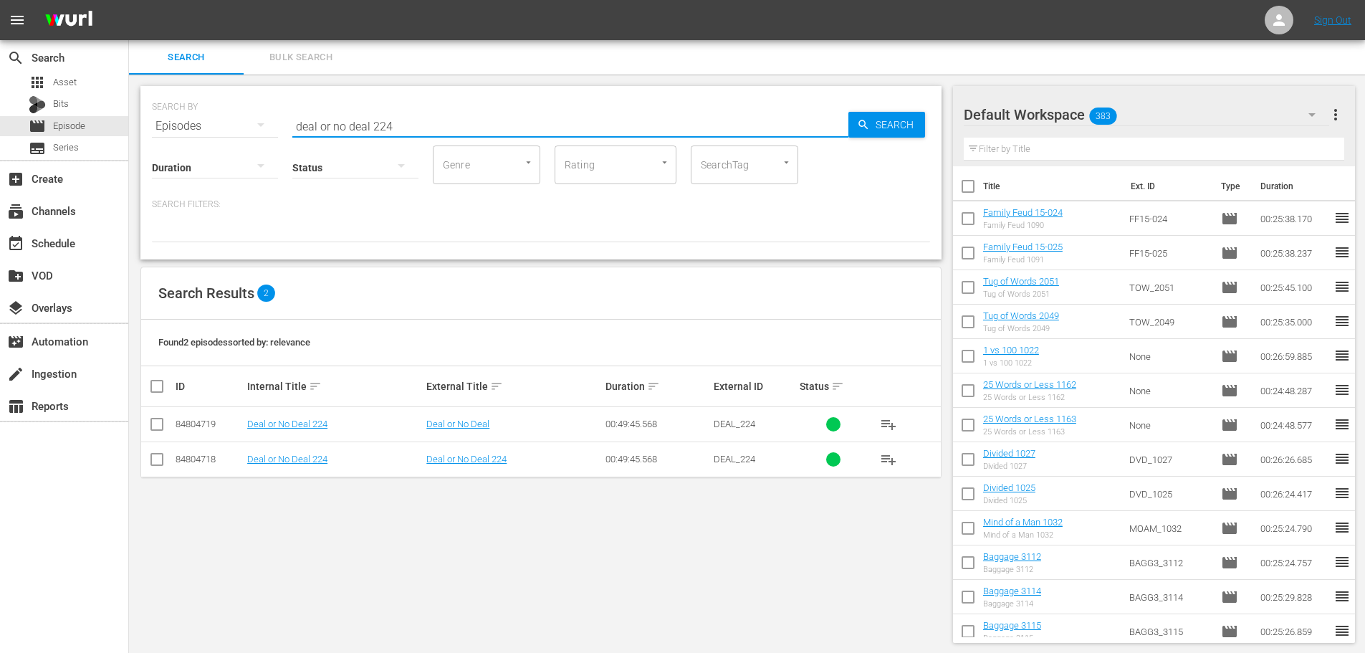
type input "deal or no deal 224"
click at [157, 461] on input "checkbox" at bounding box center [156, 461] width 17 height 17
checkbox input "true"
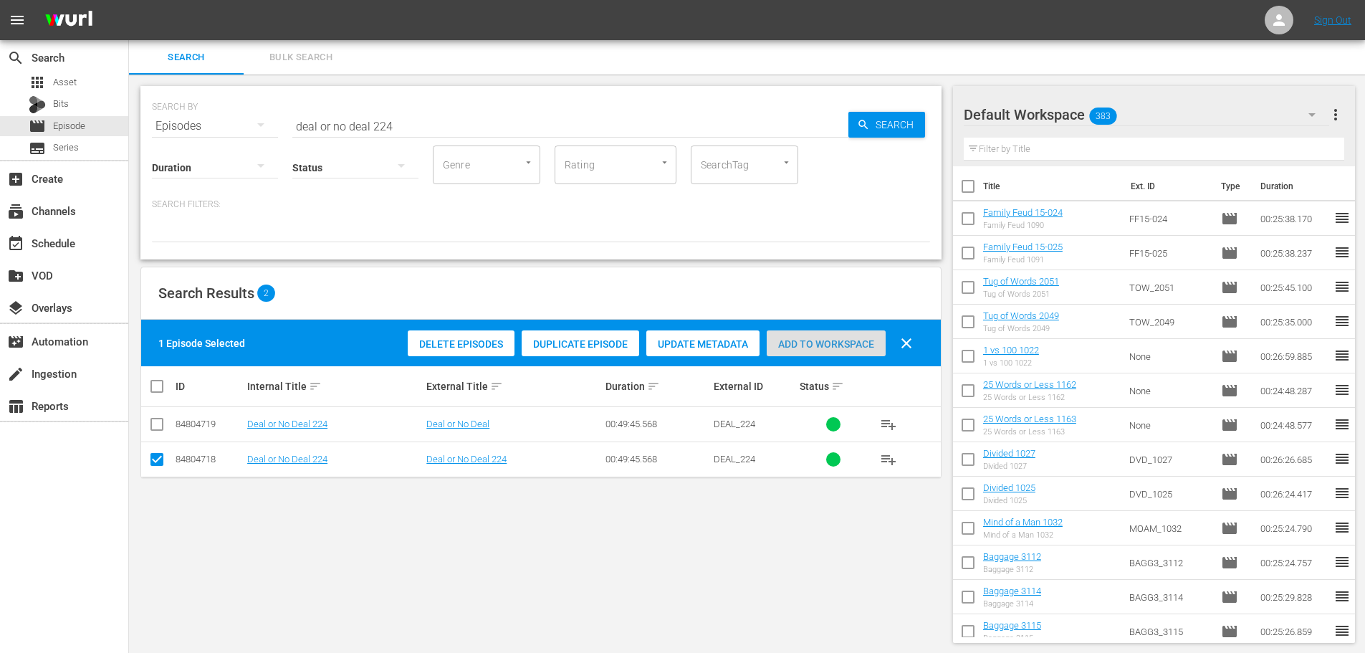
drag, startPoint x: 832, startPoint y: 343, endPoint x: 451, endPoint y: 77, distance: 464.7
click at [832, 343] on span "Add to Workspace" at bounding box center [826, 343] width 119 height 11
click at [433, 112] on input "deal or no deal 224" at bounding box center [570, 126] width 556 height 34
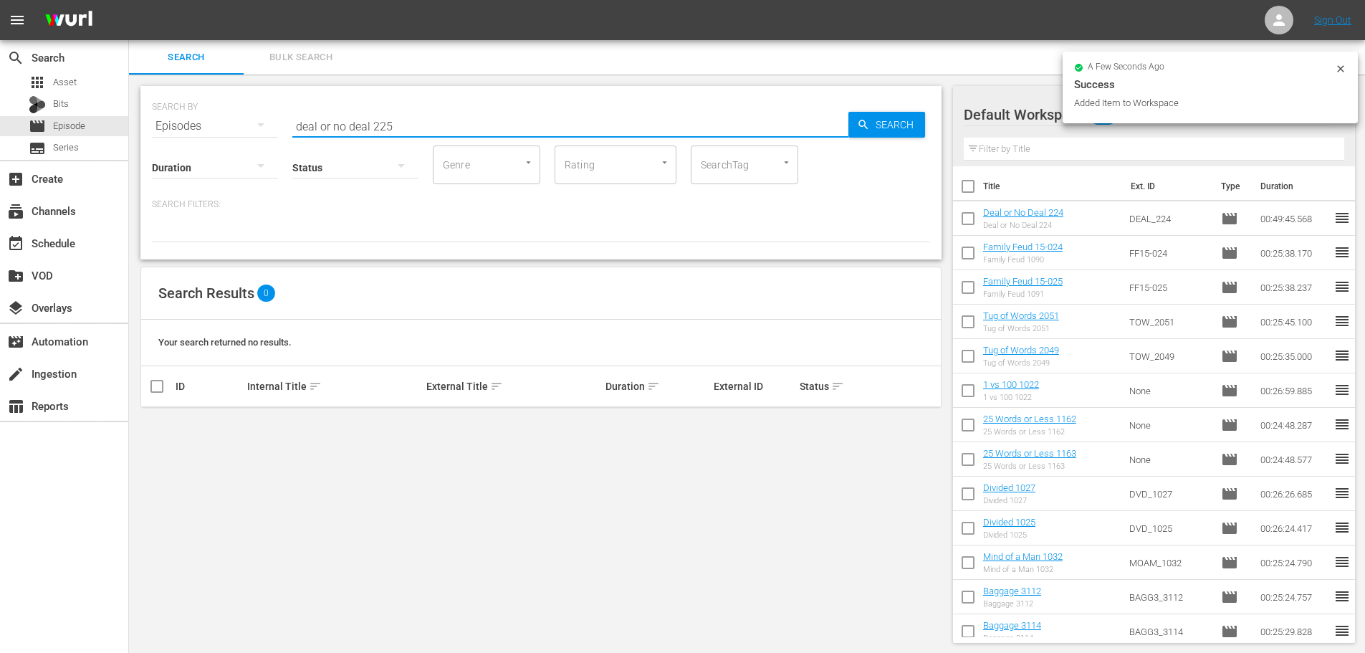
click at [158, 454] on div "SEARCH BY Search By Episodes Search ID, Title, Description, Keywords, or Catego…" at bounding box center [541, 365] width 824 height 580
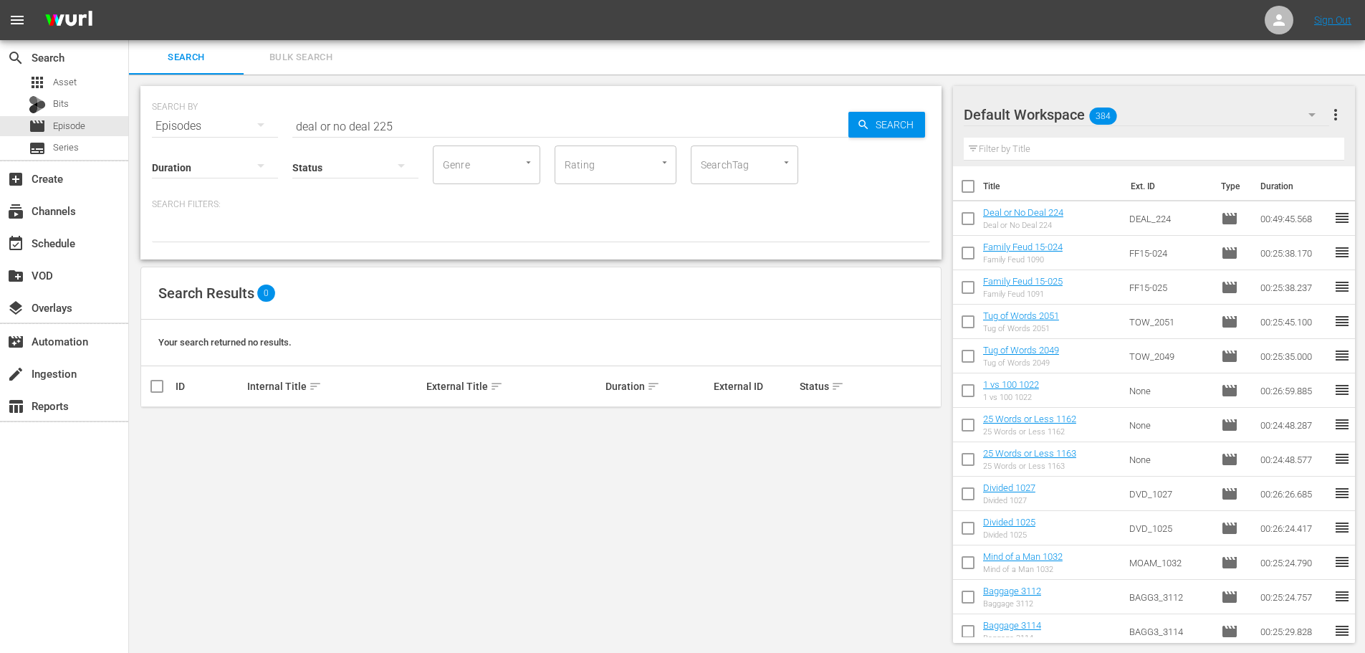
click at [429, 120] on input "deal or no deal 225" at bounding box center [570, 126] width 556 height 34
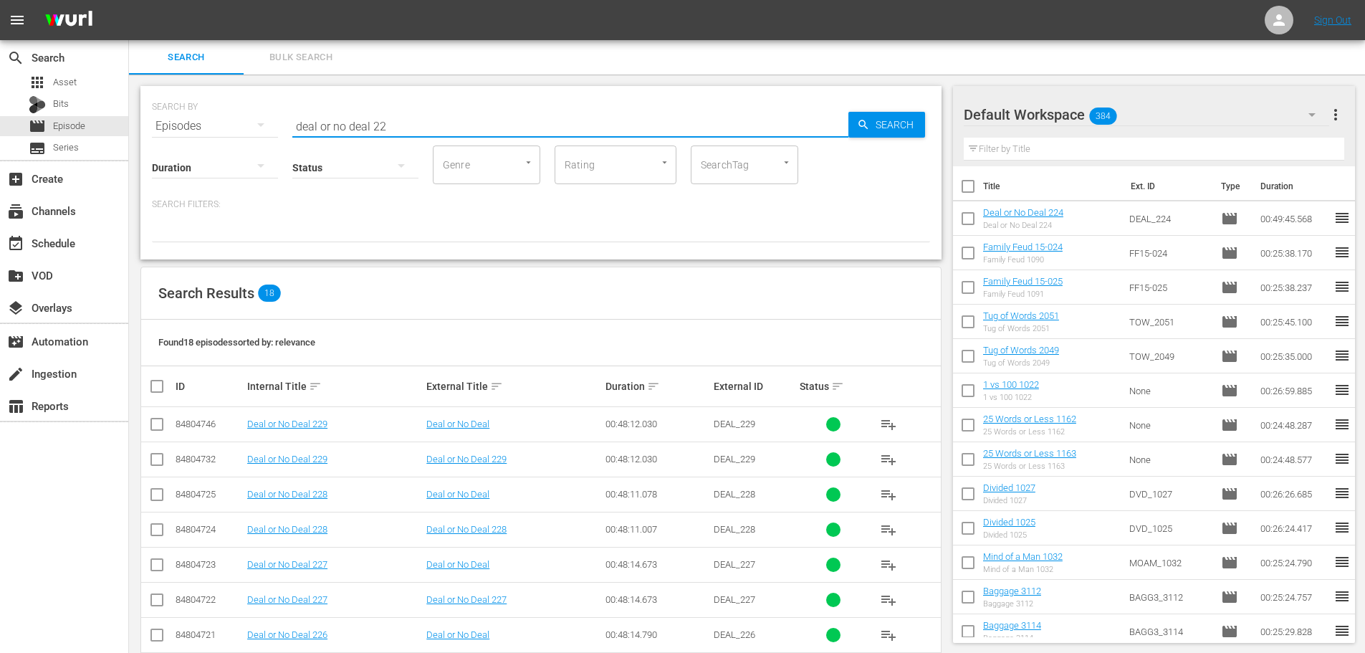
click at [461, 117] on input "deal or no deal 22" at bounding box center [570, 126] width 556 height 34
type input "deal or no deal 232"
click at [967, 221] on input "checkbox" at bounding box center [968, 221] width 30 height 30
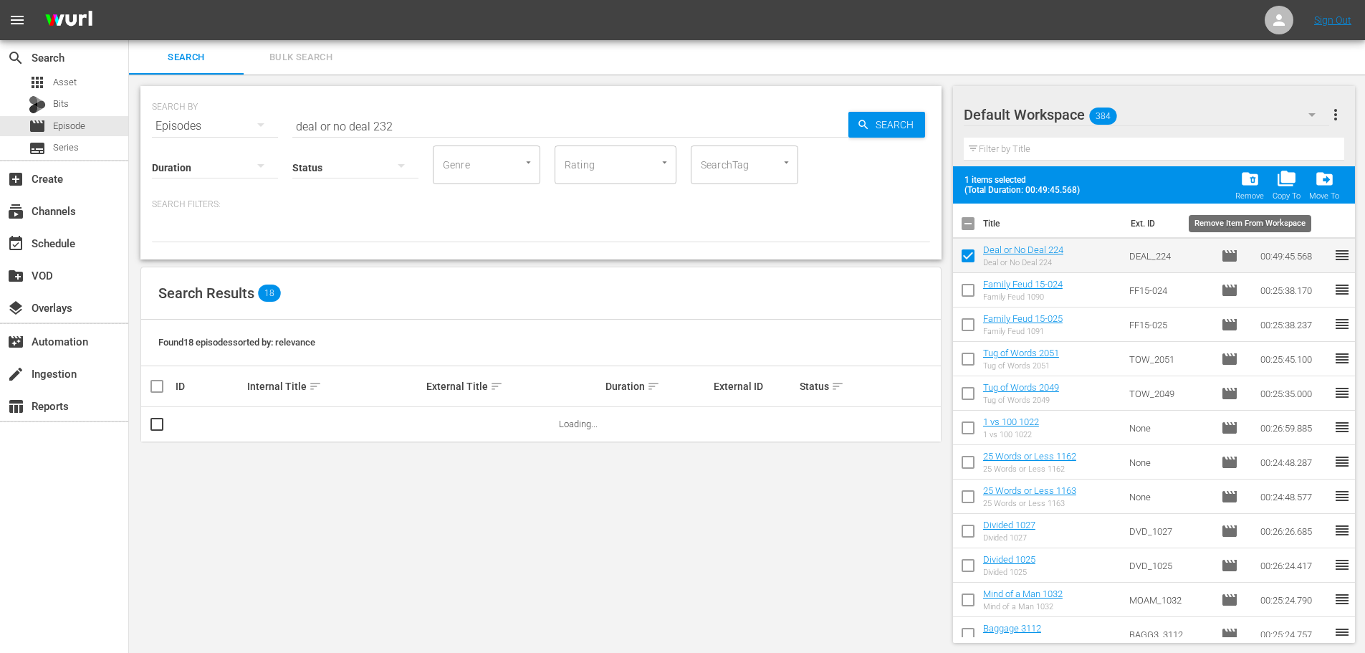
click at [1261, 181] on div "folder_delete Remove" at bounding box center [1249, 185] width 29 height 32
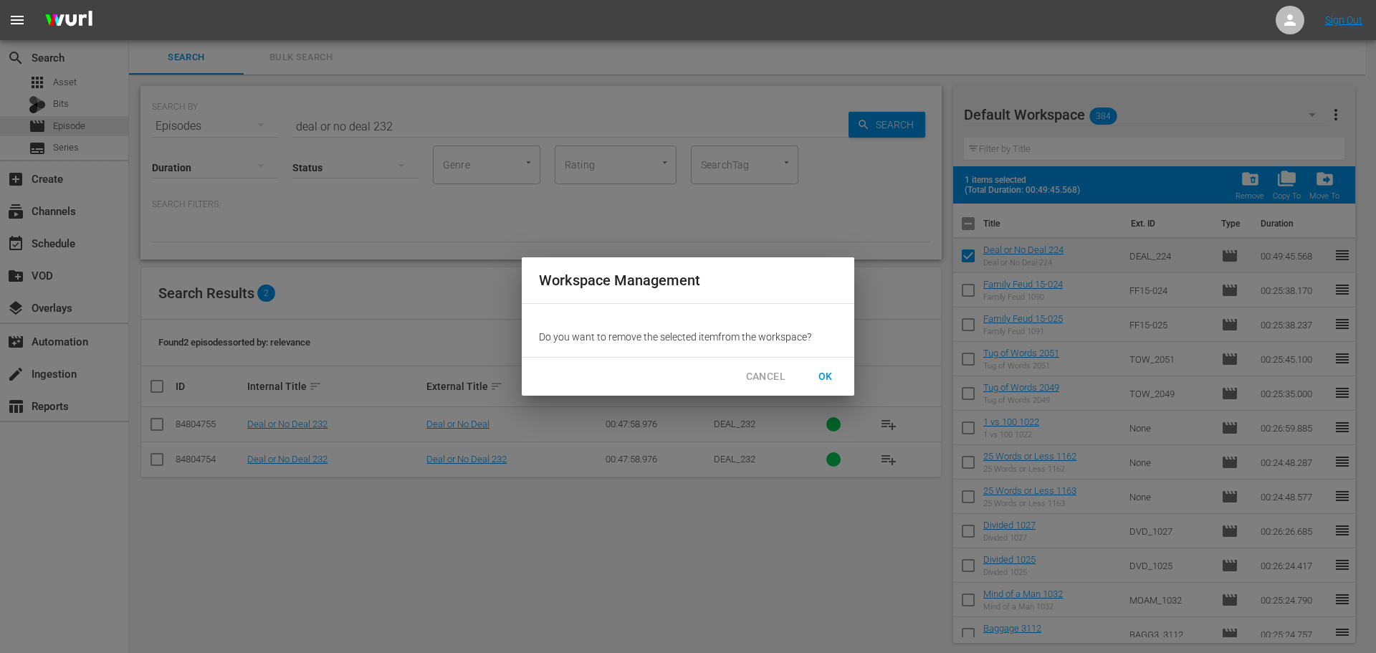
click at [835, 378] on span "OK" at bounding box center [825, 377] width 23 height 18
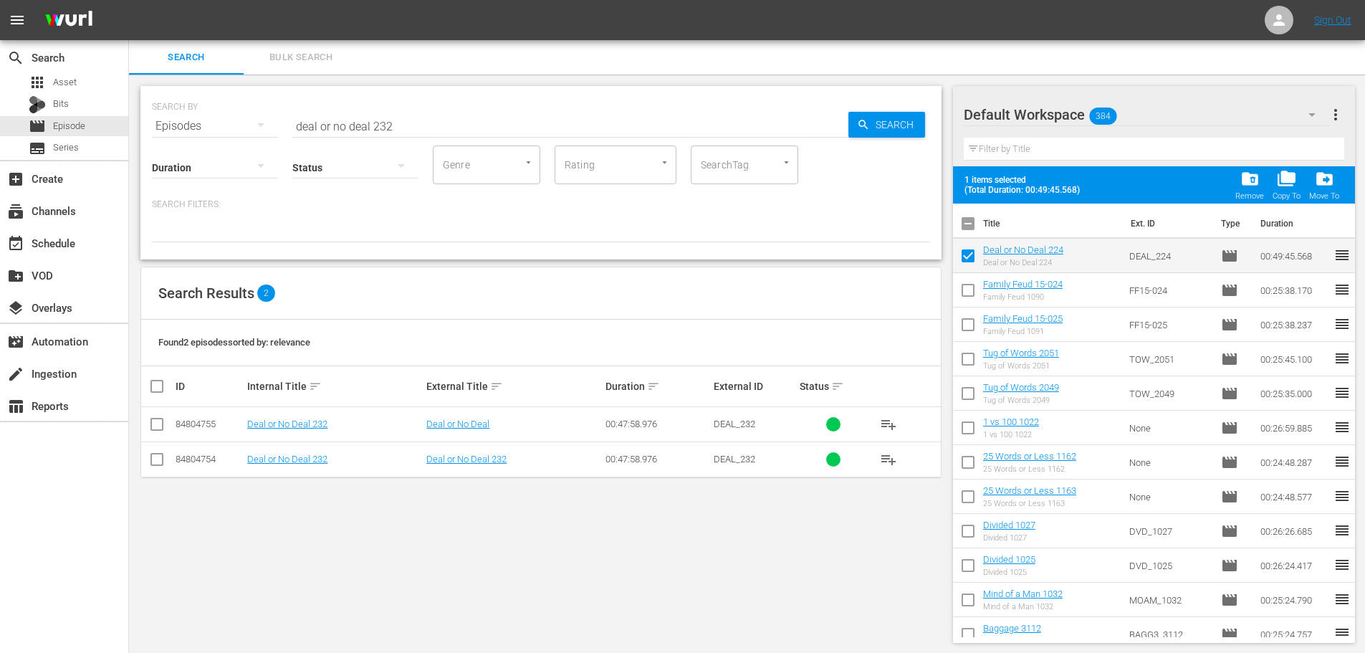
checkbox input "false"
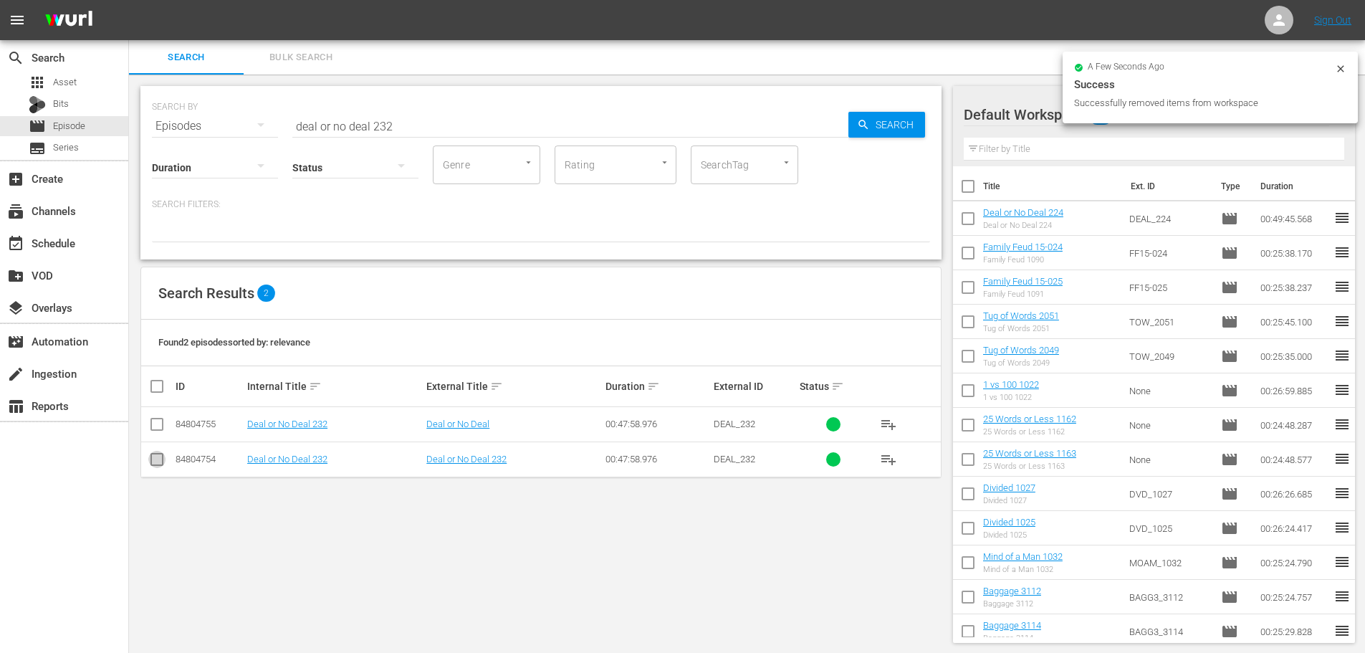
click at [157, 464] on input "checkbox" at bounding box center [156, 461] width 17 height 17
checkbox input "true"
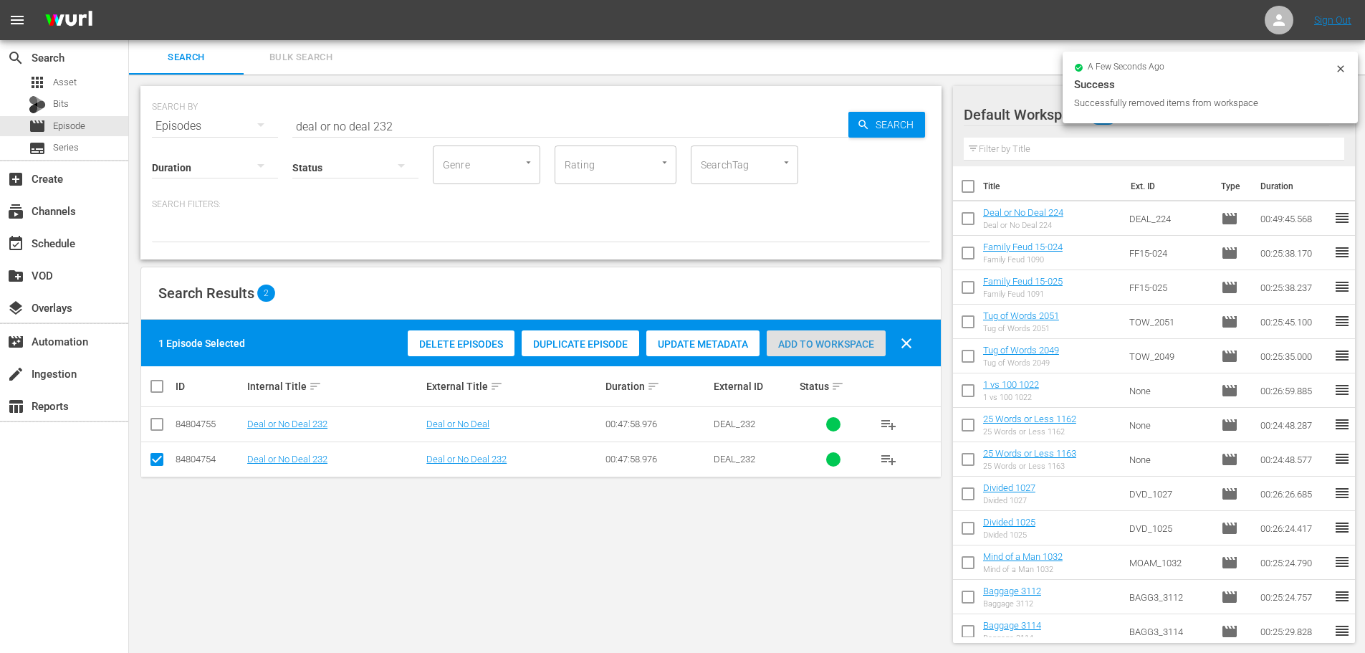
click at [797, 355] on div "Add to Workspace" at bounding box center [826, 343] width 119 height 27
click at [795, 342] on span "Add to Workspace" at bounding box center [826, 343] width 119 height 11
click at [443, 133] on input "deal or no deal 232" at bounding box center [570, 126] width 556 height 34
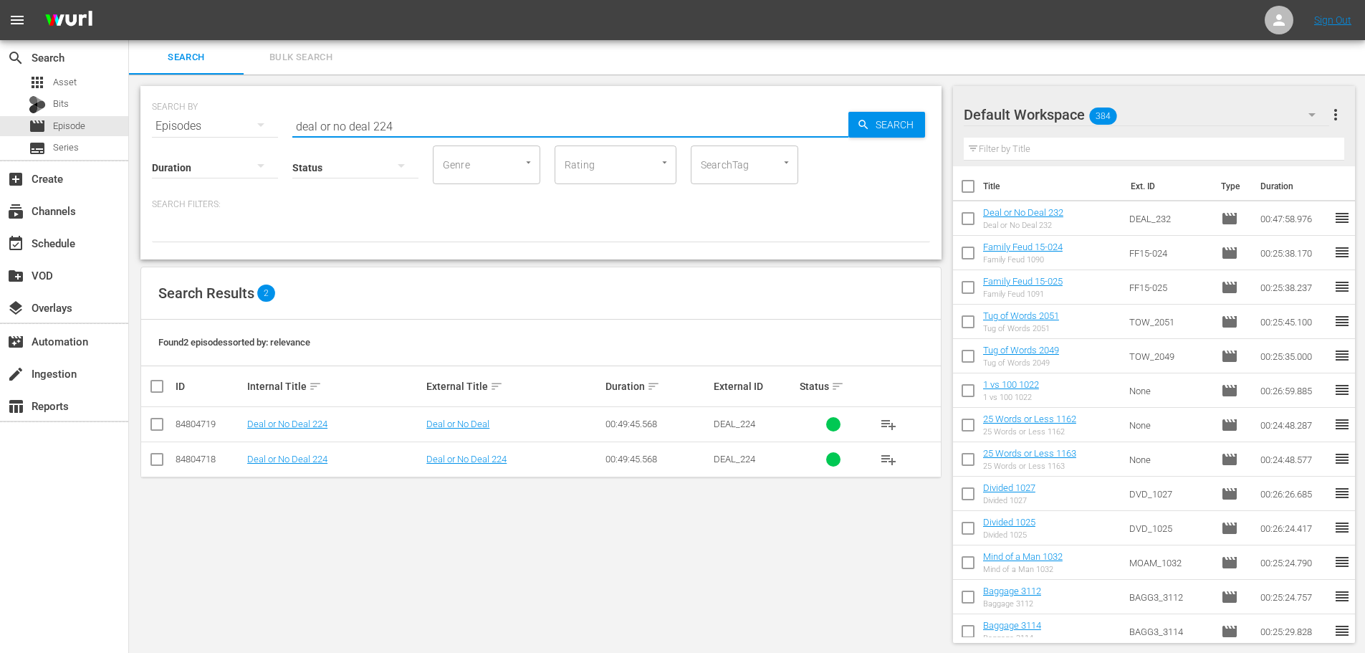
type input "deal or no deal 224"
drag, startPoint x: 159, startPoint y: 462, endPoint x: 177, endPoint y: 452, distance: 20.5
click at [160, 462] on input "checkbox" at bounding box center [156, 461] width 17 height 17
checkbox input "true"
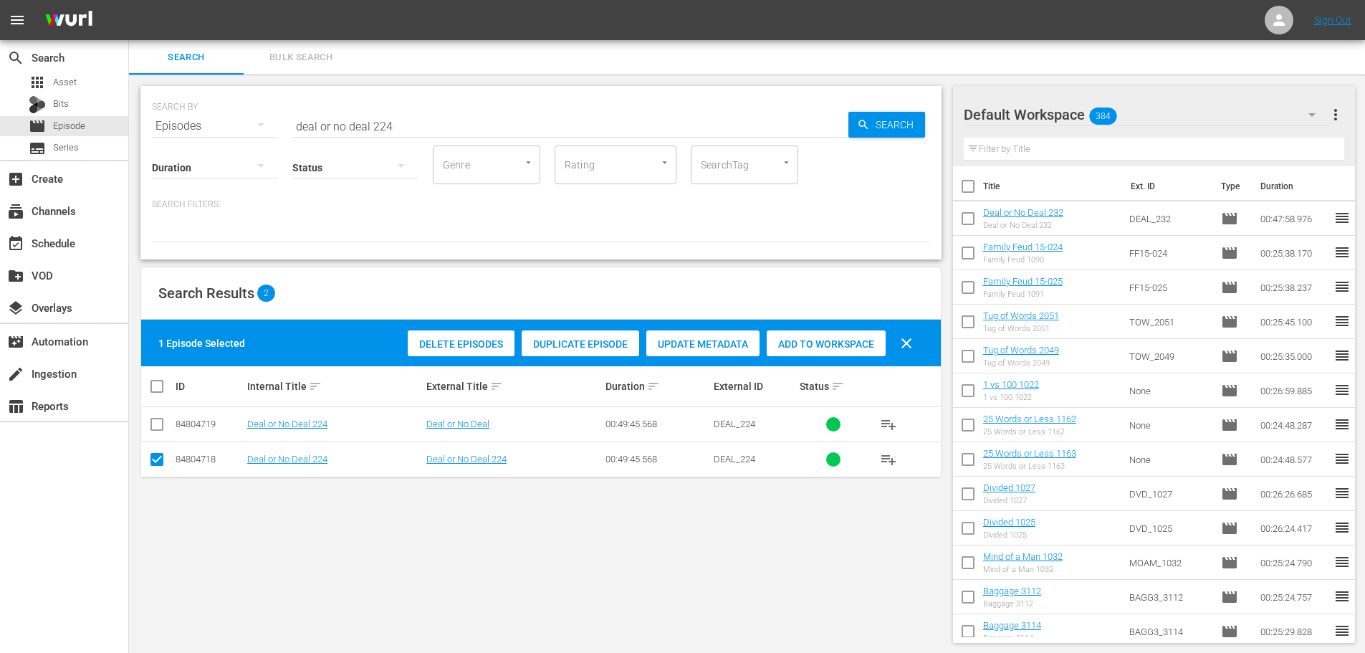
click at [846, 330] on div "Add to Workspace" at bounding box center [826, 343] width 119 height 27
click at [840, 338] on span "Add to Workspace" at bounding box center [826, 343] width 119 height 11
drag, startPoint x: 428, startPoint y: 120, endPoint x: 261, endPoint y: 127, distance: 167.0
click at [261, 127] on div "SEARCH BY Search By Episodes Search ID, Title, Description, Keywords, or Catego…" at bounding box center [541, 118] width 778 height 52
click at [797, 346] on span "Add to Workspace" at bounding box center [826, 343] width 119 height 11
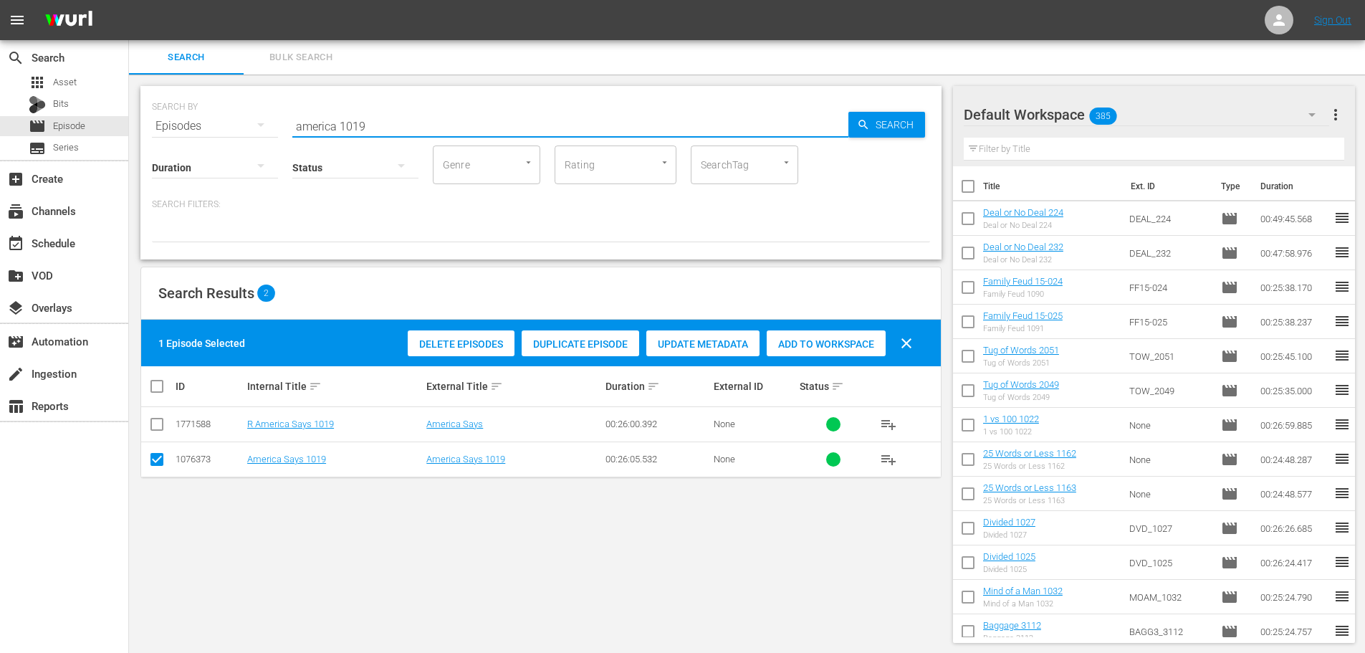
click at [435, 123] on input "america 1019" at bounding box center [570, 126] width 556 height 34
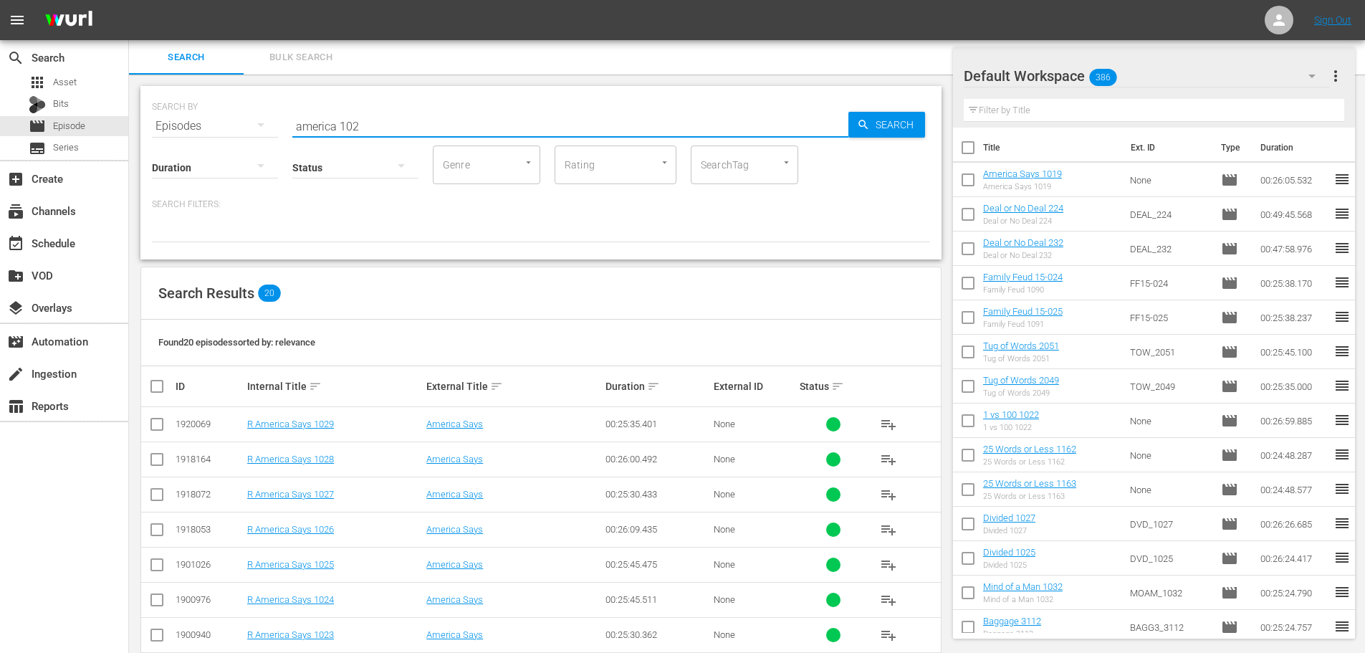
scroll to position [483, 0]
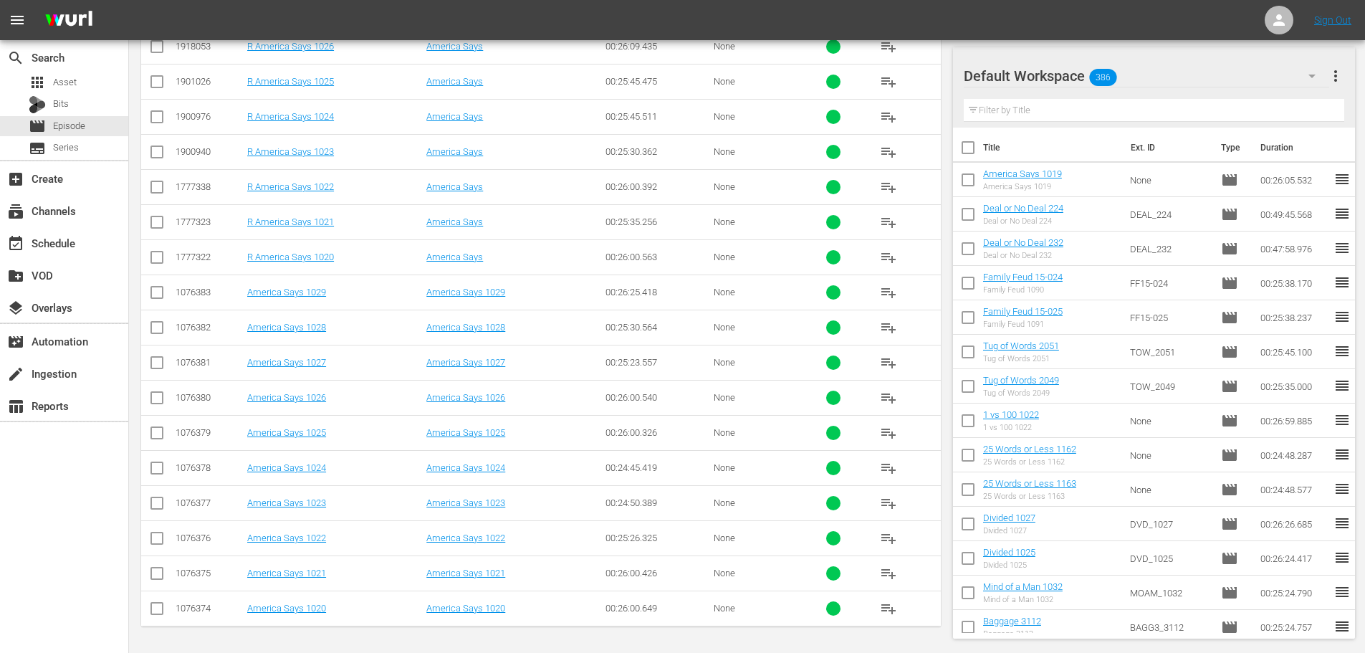
type input "america 102"
drag, startPoint x: 160, startPoint y: 575, endPoint x: 163, endPoint y: 518, distance: 57.4
click at [160, 576] on input "checkbox" at bounding box center [156, 575] width 17 height 17
checkbox input "true"
click at [163, 518] on td at bounding box center [157, 502] width 32 height 35
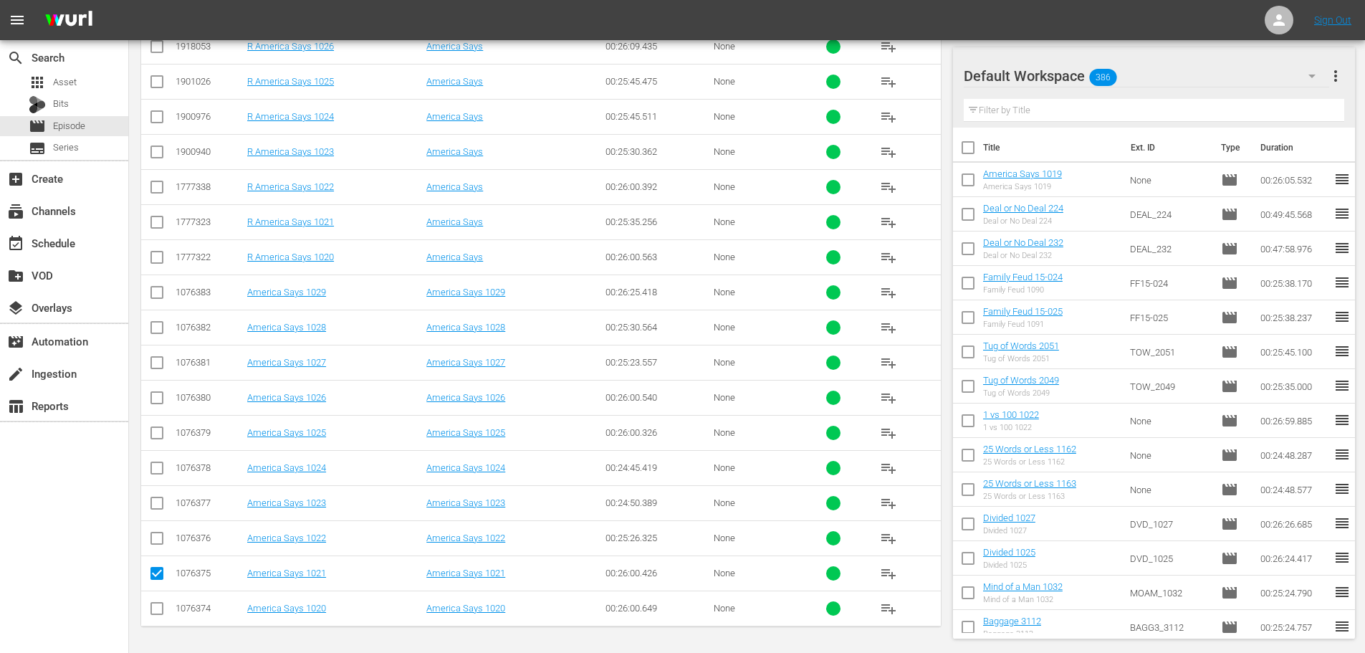
click at [161, 509] on input "checkbox" at bounding box center [156, 505] width 17 height 17
checkbox input "true"
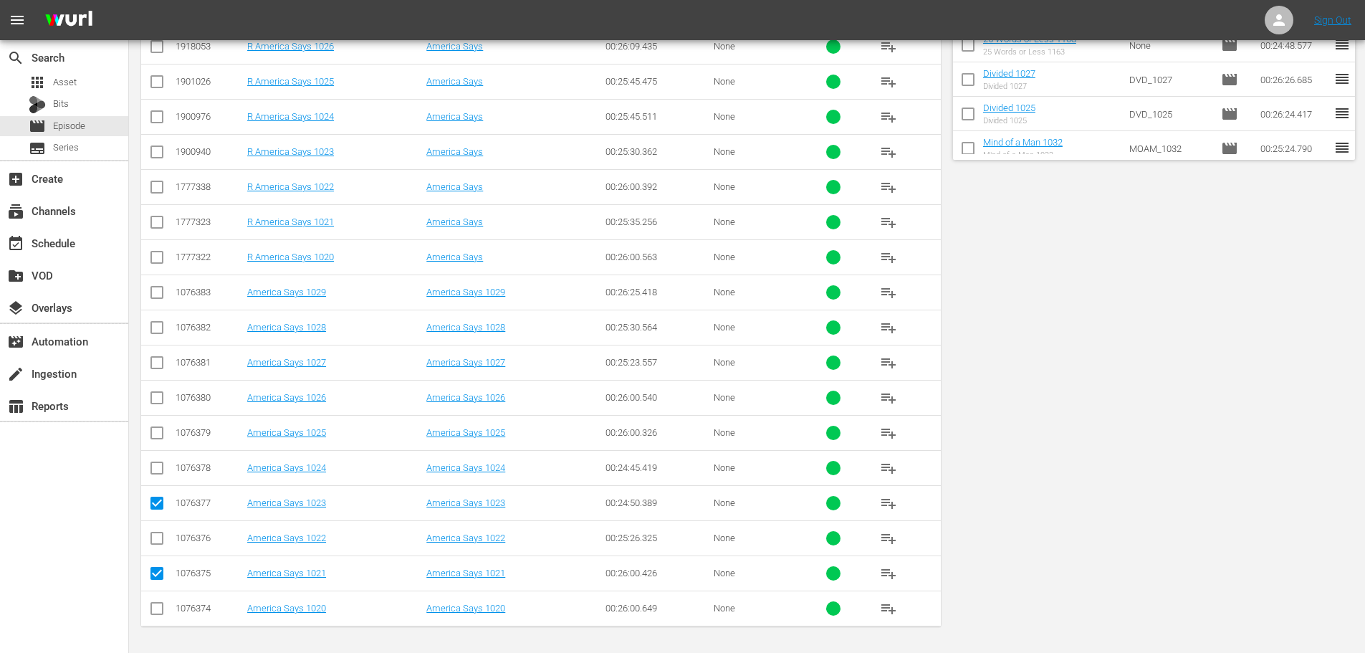
scroll to position [0, 0]
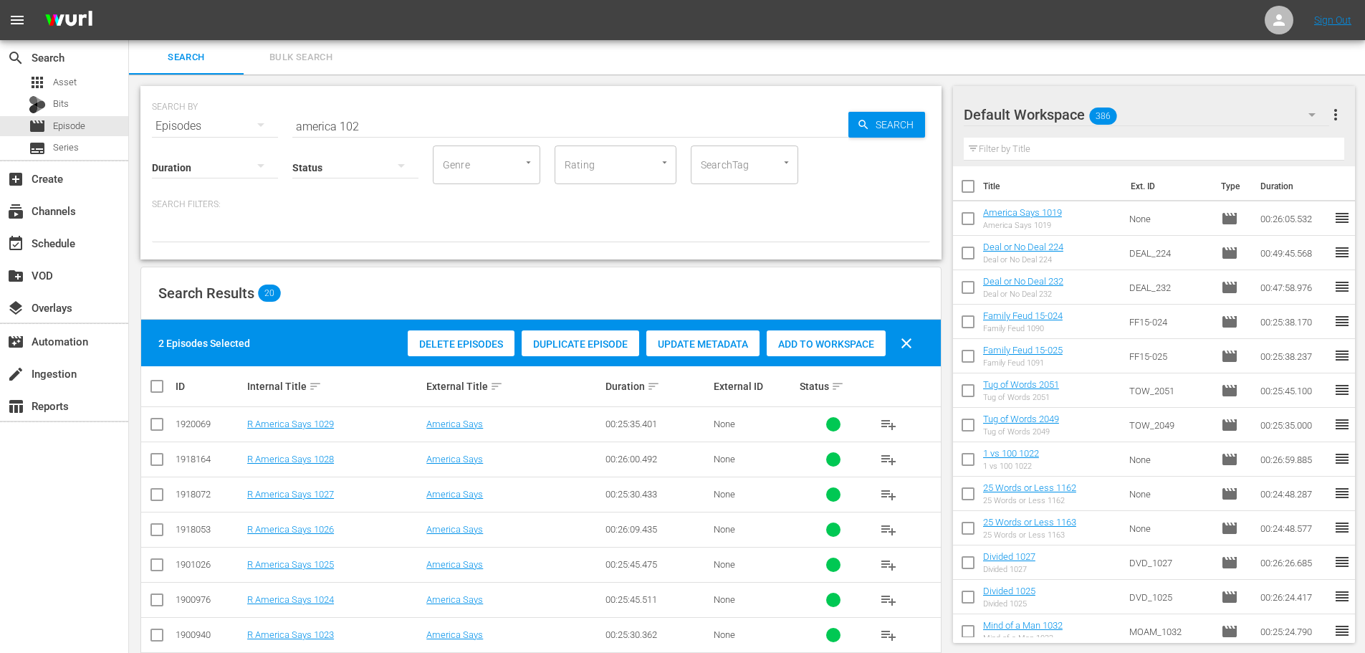
click at [815, 342] on span "Add to Workspace" at bounding box center [826, 343] width 119 height 11
drag, startPoint x: 196, startPoint y: 126, endPoint x: 110, endPoint y: 133, distance: 86.3
click at [129, 0] on div "search Search apps Asset Bits movie Episode subtitles Series add_box Create sub…" at bounding box center [747, 0] width 1236 height 0
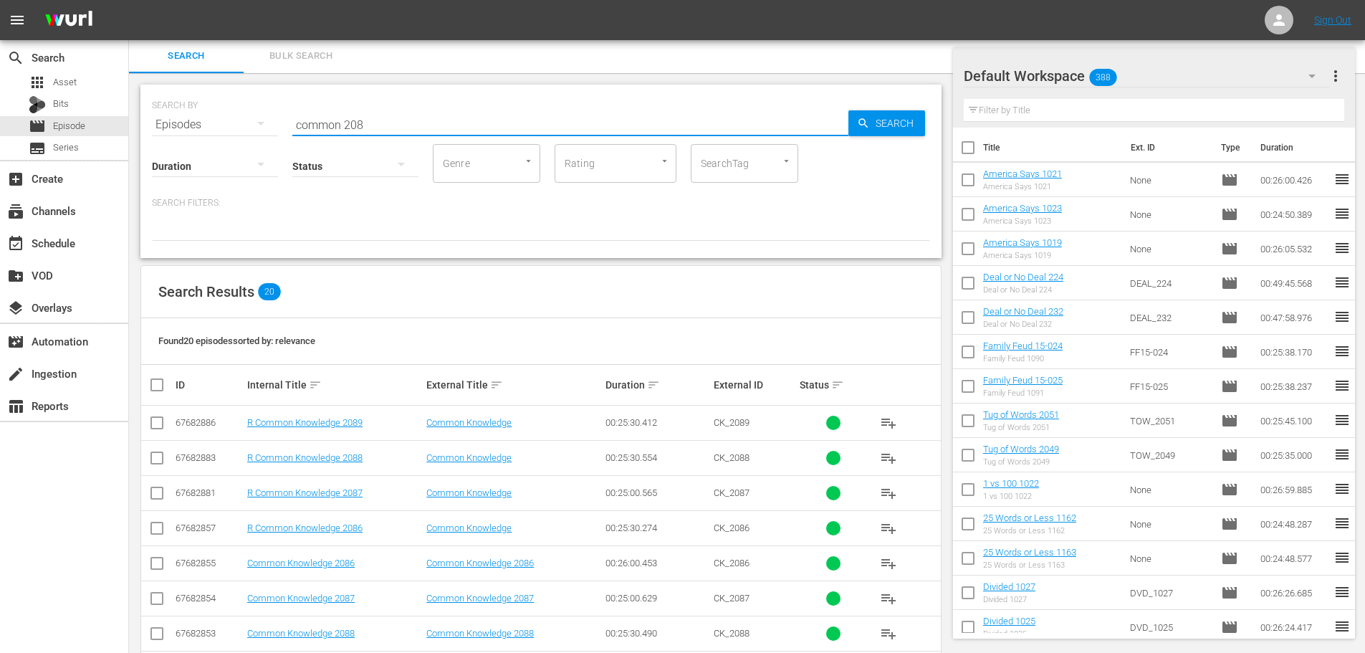
scroll to position [483, 0]
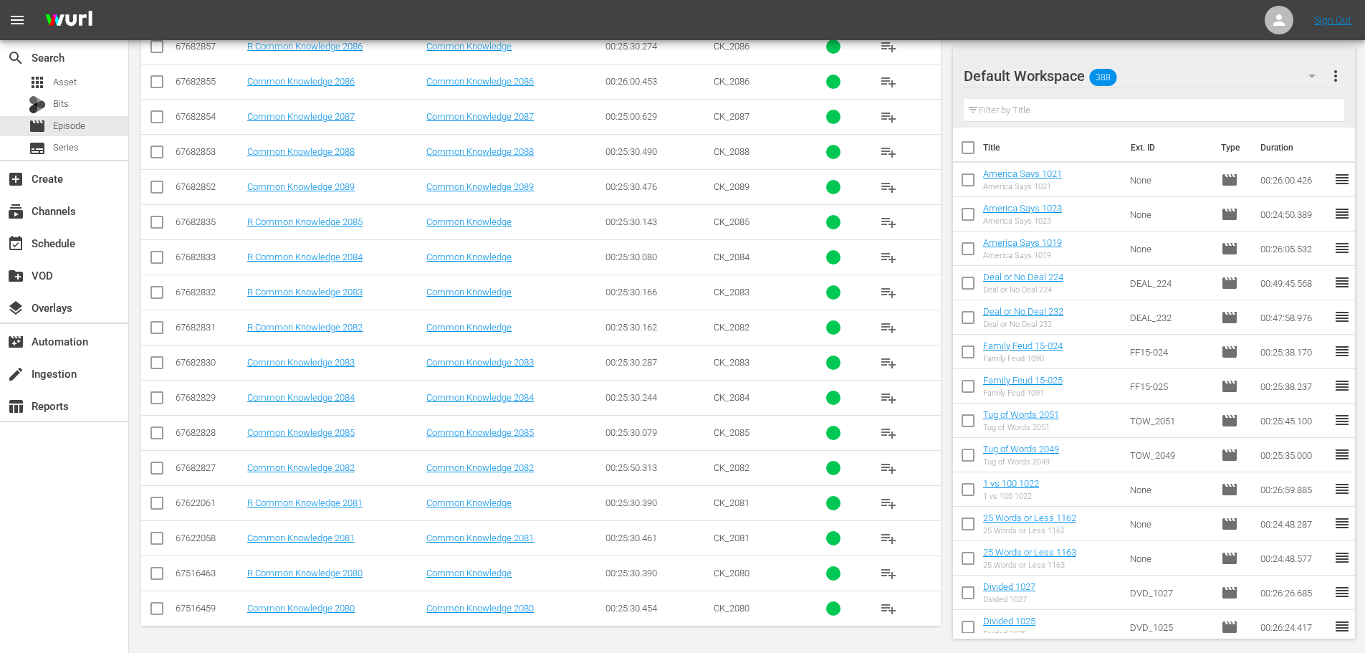
type input "common 208"
click at [160, 538] on input "checkbox" at bounding box center [156, 540] width 17 height 17
checkbox input "true"
click at [161, 365] on input "checkbox" at bounding box center [156, 365] width 17 height 17
checkbox input "true"
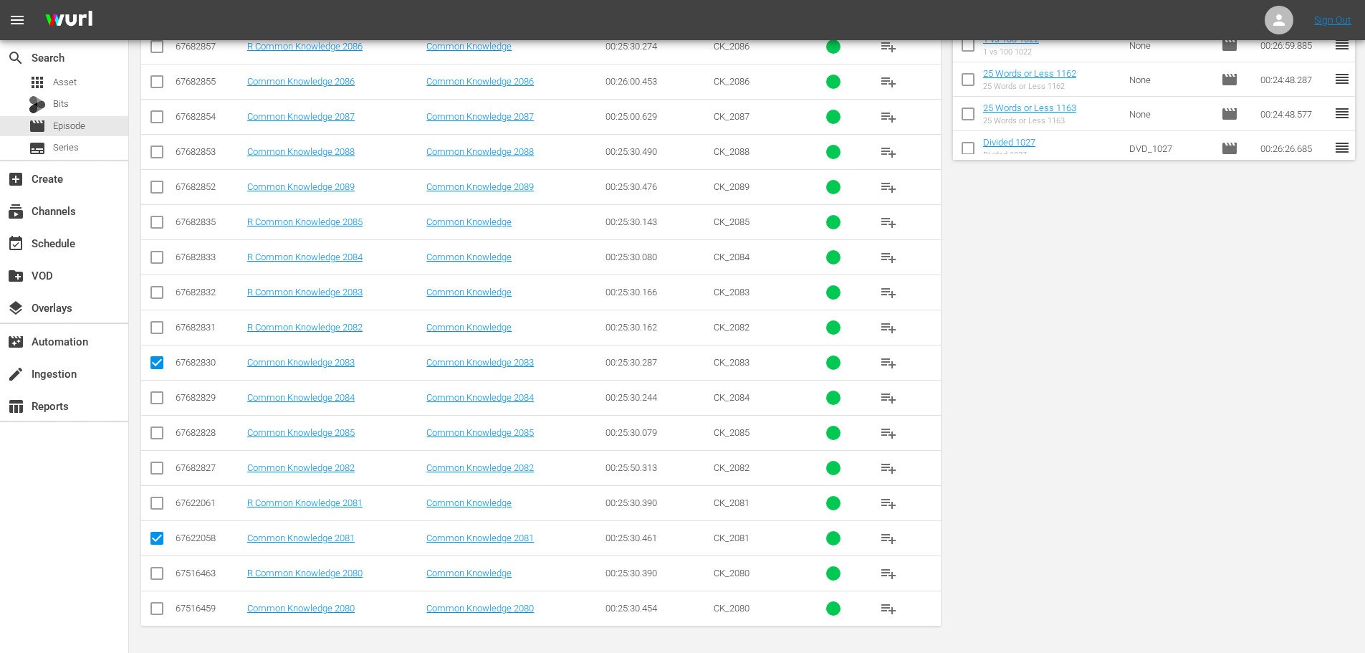
scroll to position [0, 0]
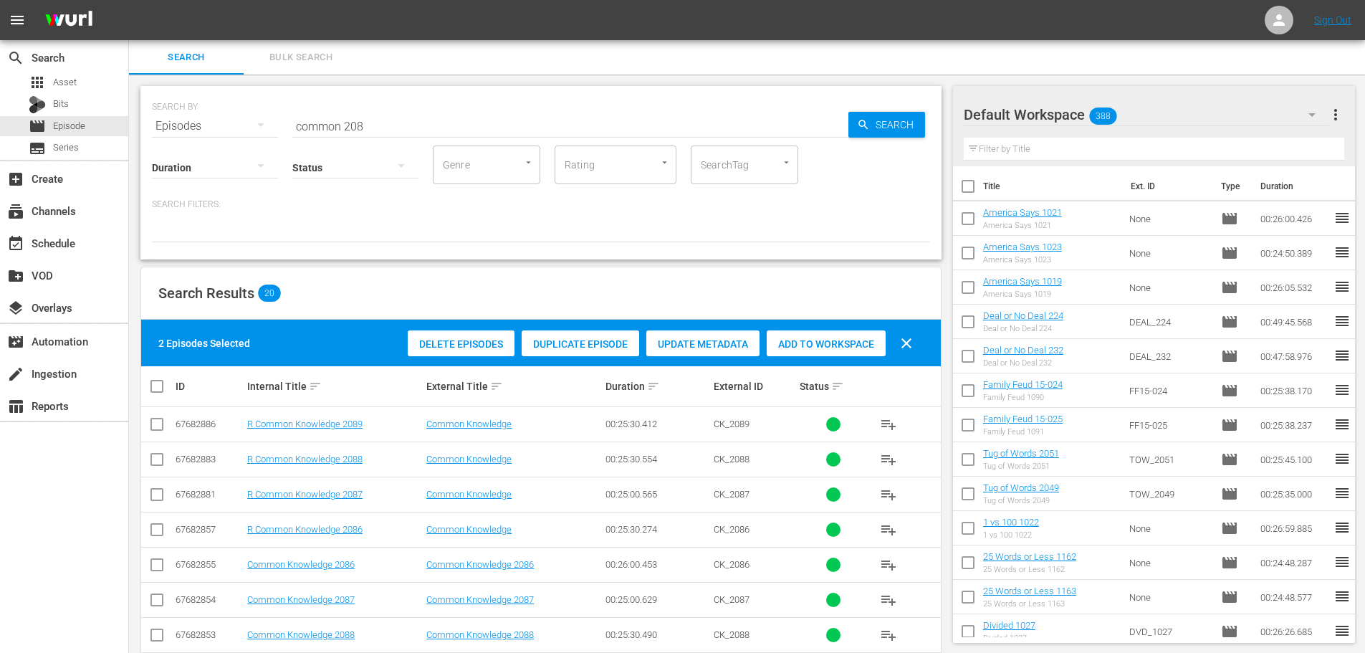
click at [800, 342] on span "Add to Workspace" at bounding box center [826, 343] width 119 height 11
drag, startPoint x: 334, startPoint y: 121, endPoint x: 325, endPoint y: 124, distance: 9.1
click at [325, 124] on input "common 208" at bounding box center [570, 126] width 556 height 34
drag, startPoint x: 381, startPoint y: 124, endPoint x: 153, endPoint y: 115, distance: 228.7
click at [158, 115] on div "SEARCH BY Search By Episodes Search ID, Title, Description, Keywords, or Catego…" at bounding box center [541, 118] width 778 height 52
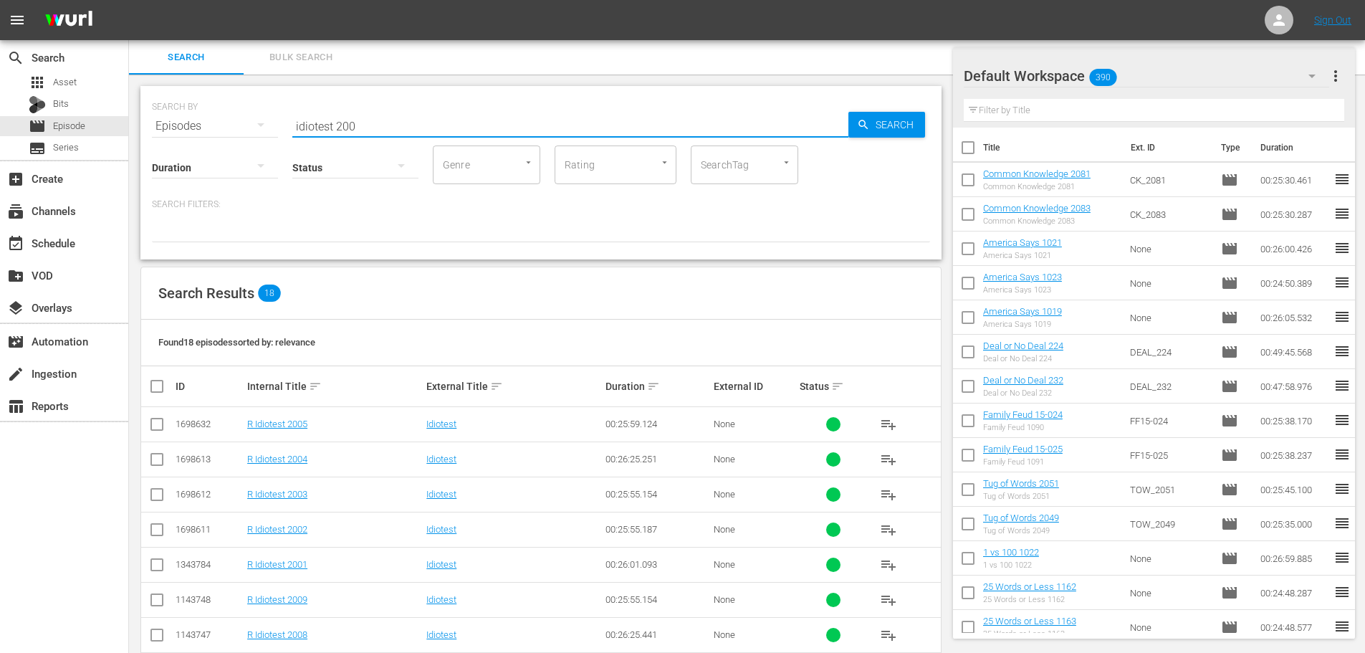
scroll to position [413, 0]
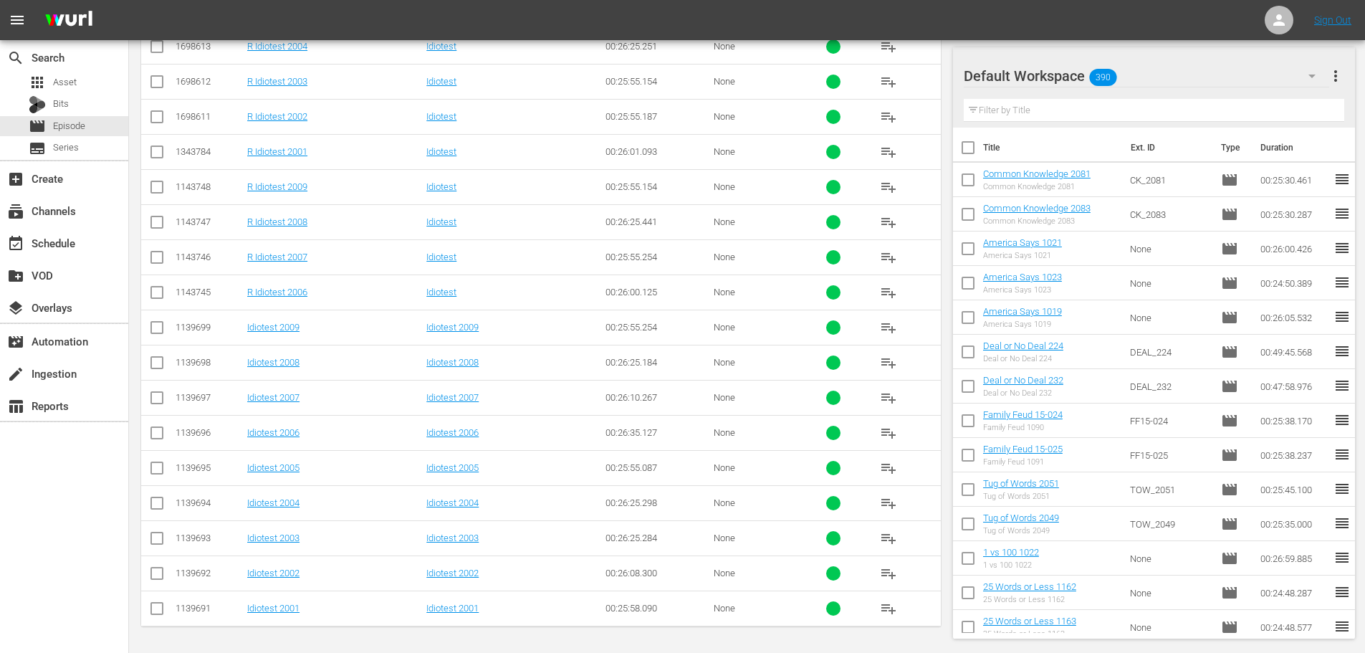
type input "idiotest 200"
click at [153, 466] on input "checkbox" at bounding box center [156, 470] width 17 height 17
checkbox input "true"
click at [156, 438] on input "checkbox" at bounding box center [156, 435] width 17 height 17
checkbox input "true"
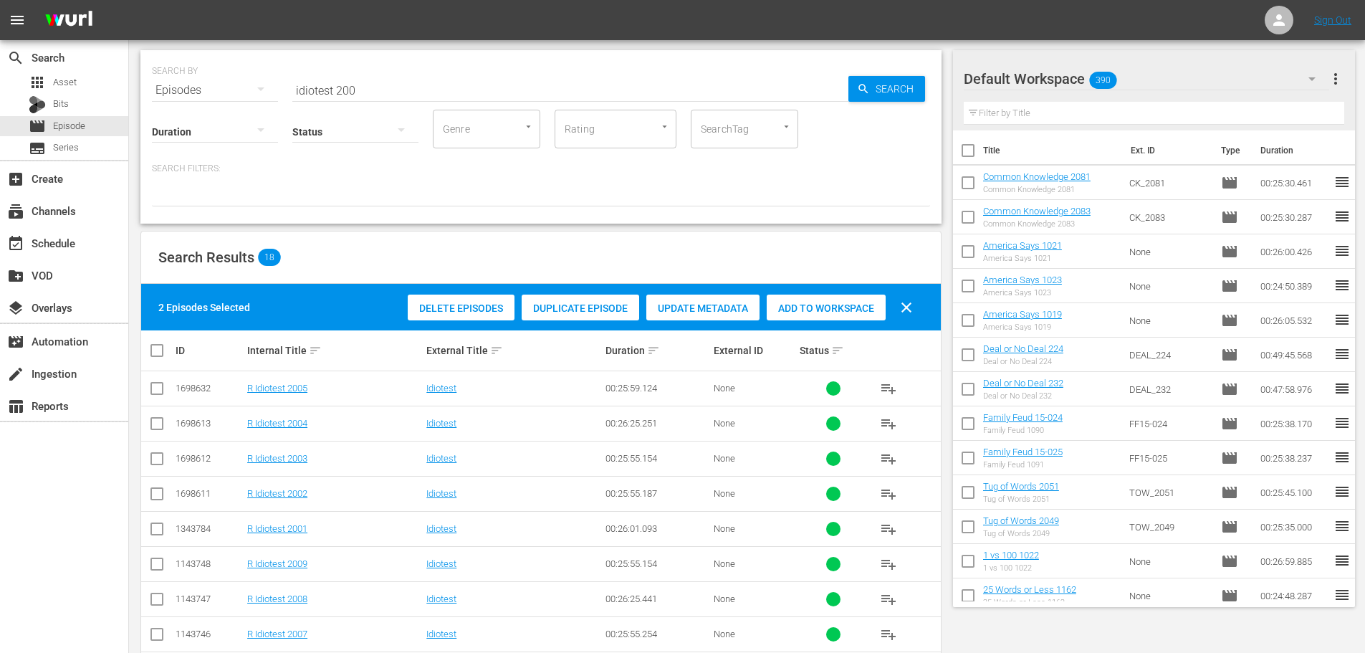
scroll to position [0, 0]
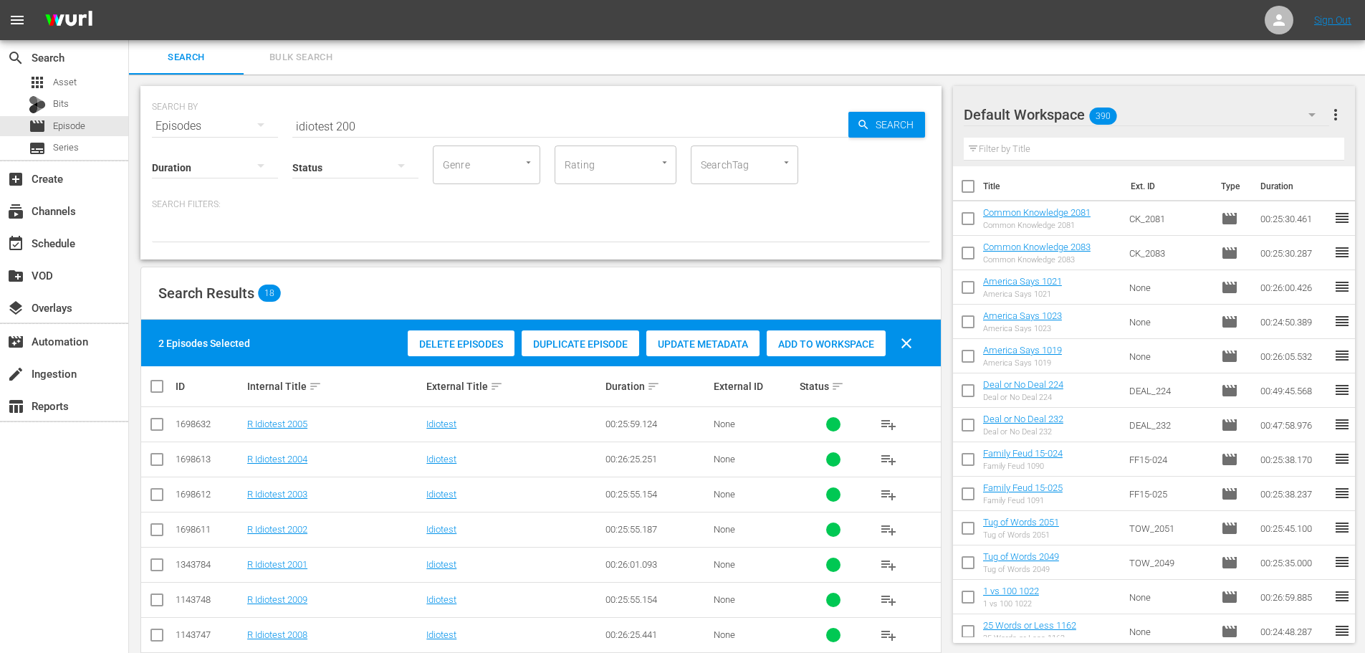
click at [797, 340] on span "Add to Workspace" at bounding box center [826, 343] width 119 height 11
drag, startPoint x: 389, startPoint y: 125, endPoint x: 255, endPoint y: 130, distance: 134.1
click at [256, 130] on div "SEARCH BY Search By Episodes Search ID, Title, Description, Keywords, or Catego…" at bounding box center [541, 118] width 778 height 52
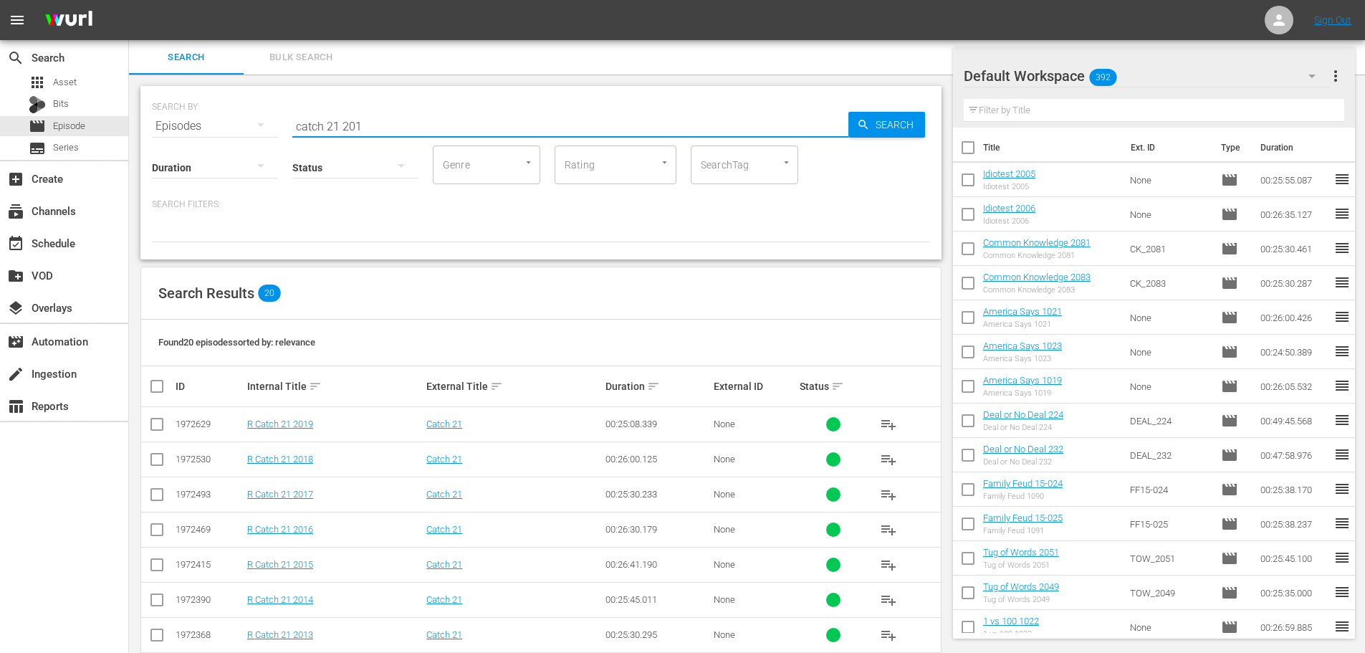
scroll to position [483, 0]
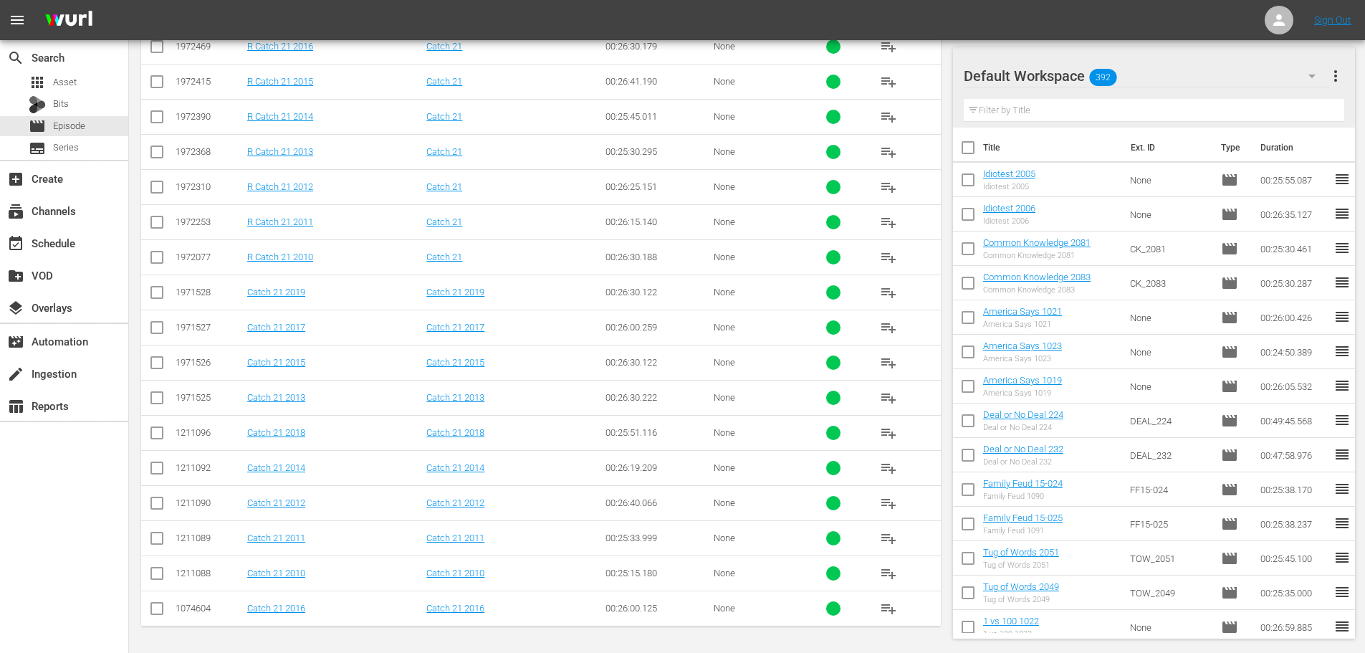
type input "catch 21 201"
drag, startPoint x: 156, startPoint y: 532, endPoint x: 150, endPoint y: 517, distance: 16.1
click at [155, 529] on span at bounding box center [156, 537] width 17 height 17
click at [154, 509] on input "checkbox" at bounding box center [156, 505] width 17 height 17
checkbox input "true"
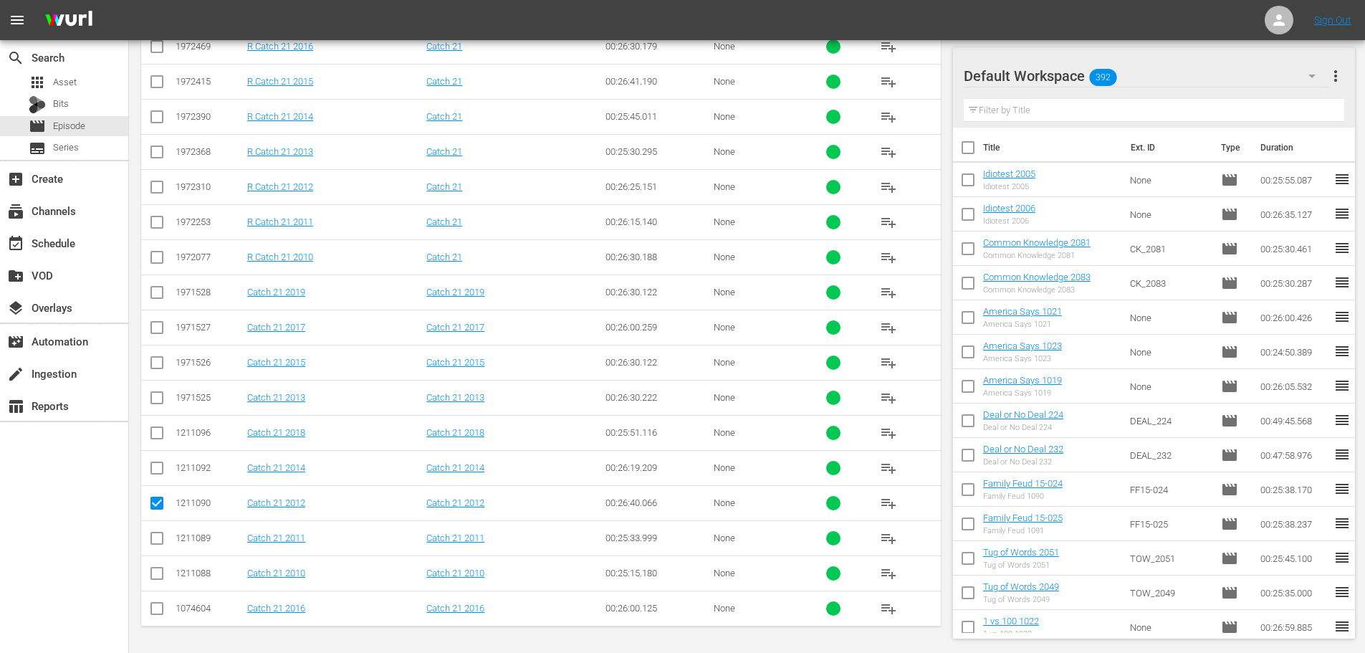
click at [161, 403] on input "checkbox" at bounding box center [156, 400] width 17 height 17
checkbox input "true"
click at [155, 539] on input "checkbox" at bounding box center [156, 540] width 17 height 17
checkbox input "true"
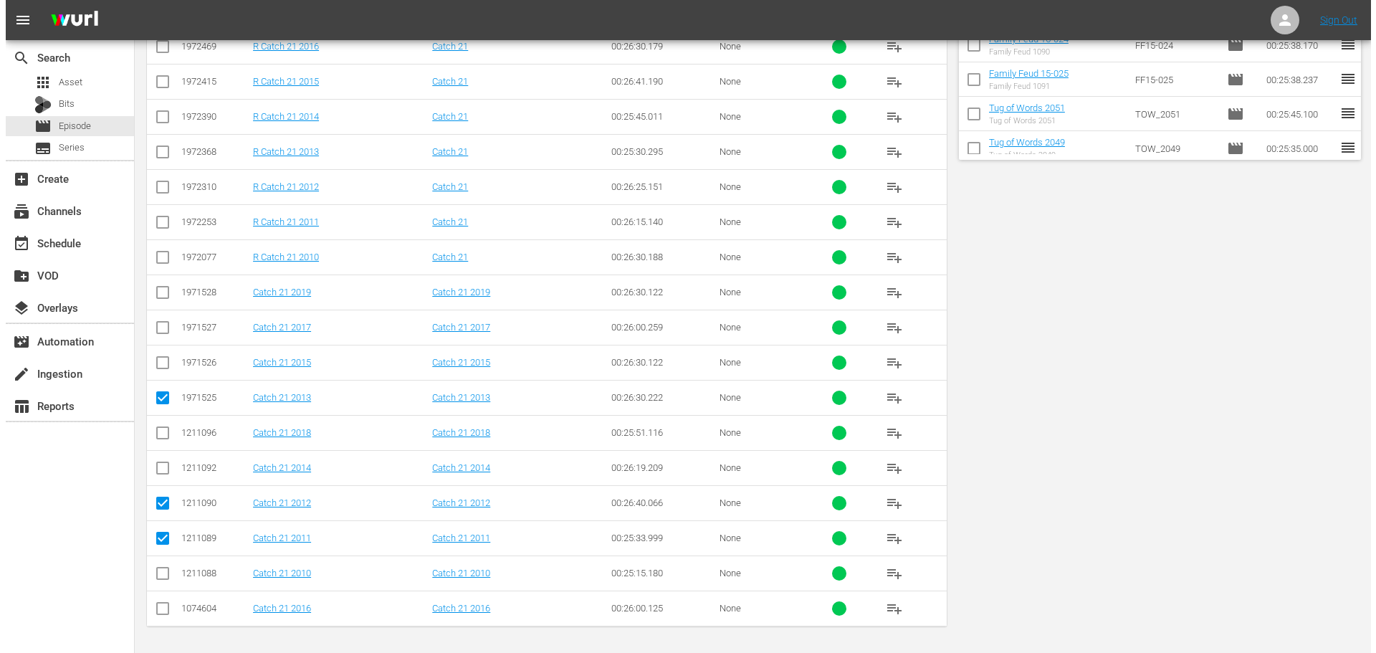
scroll to position [0, 0]
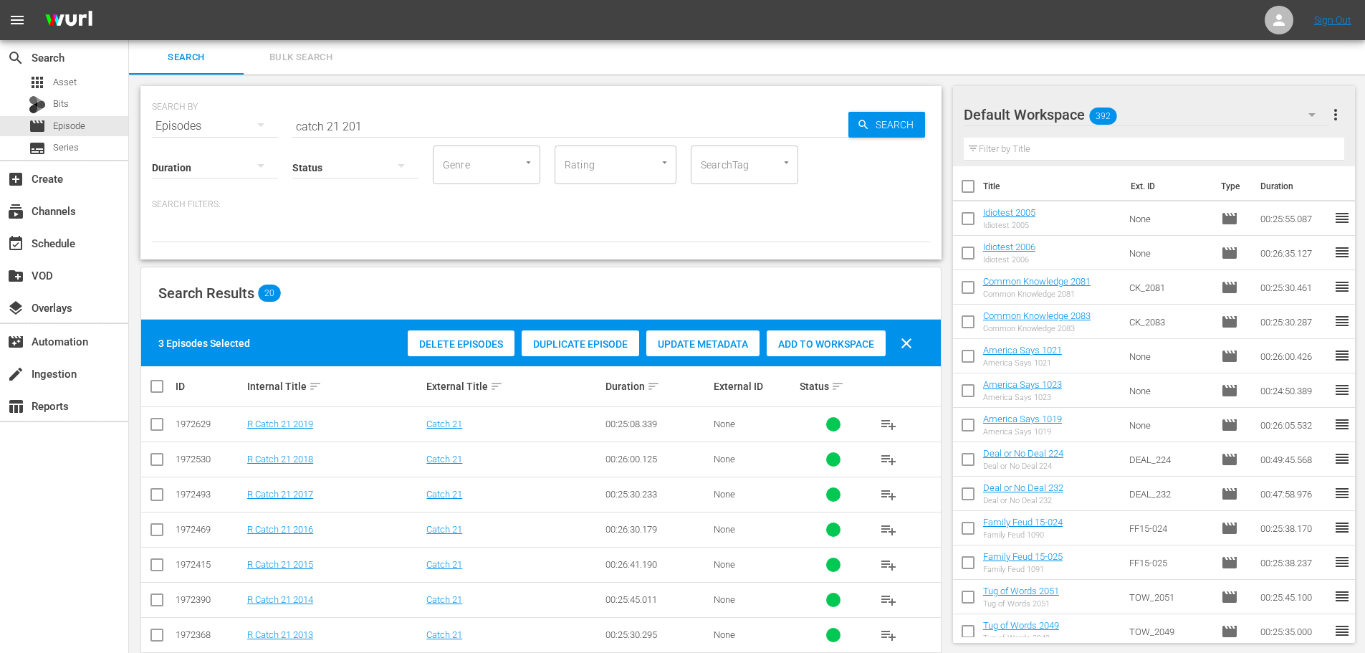
drag, startPoint x: 806, startPoint y: 335, endPoint x: 462, endPoint y: 269, distance: 350.1
click at [806, 336] on div "Add to Workspace" at bounding box center [826, 343] width 119 height 27
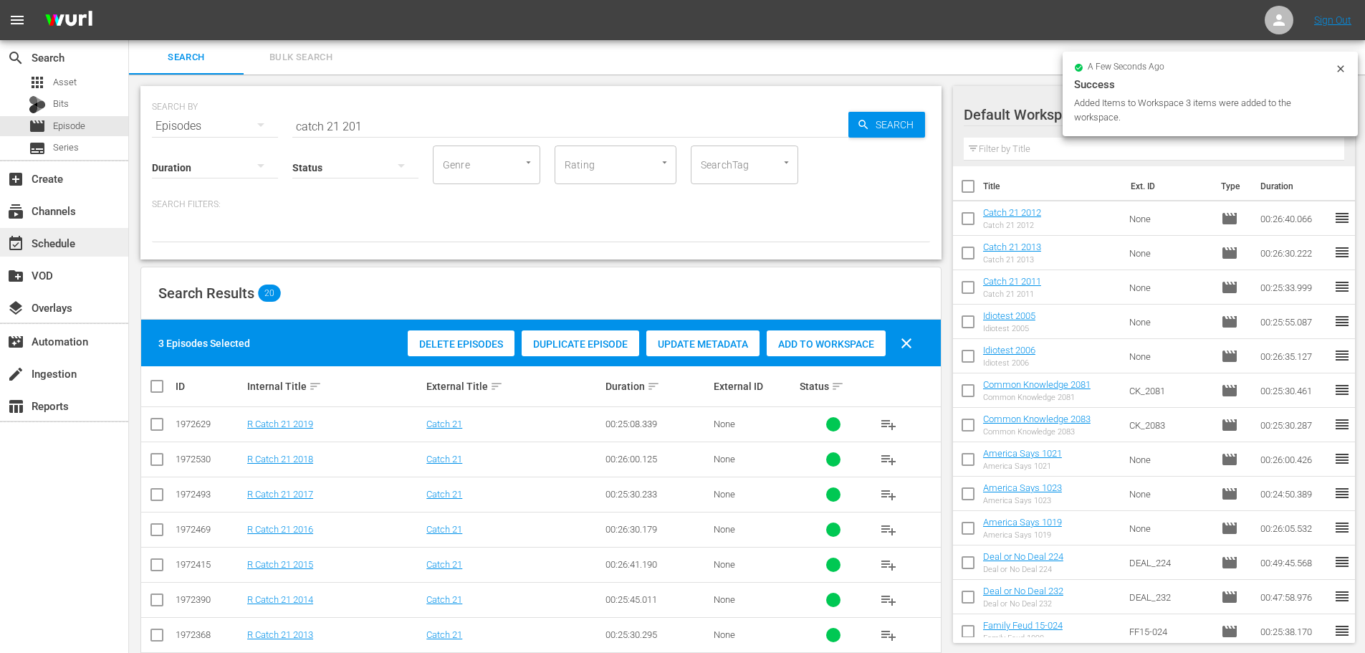
click at [64, 234] on div "event_available Schedule" at bounding box center [40, 240] width 80 height 13
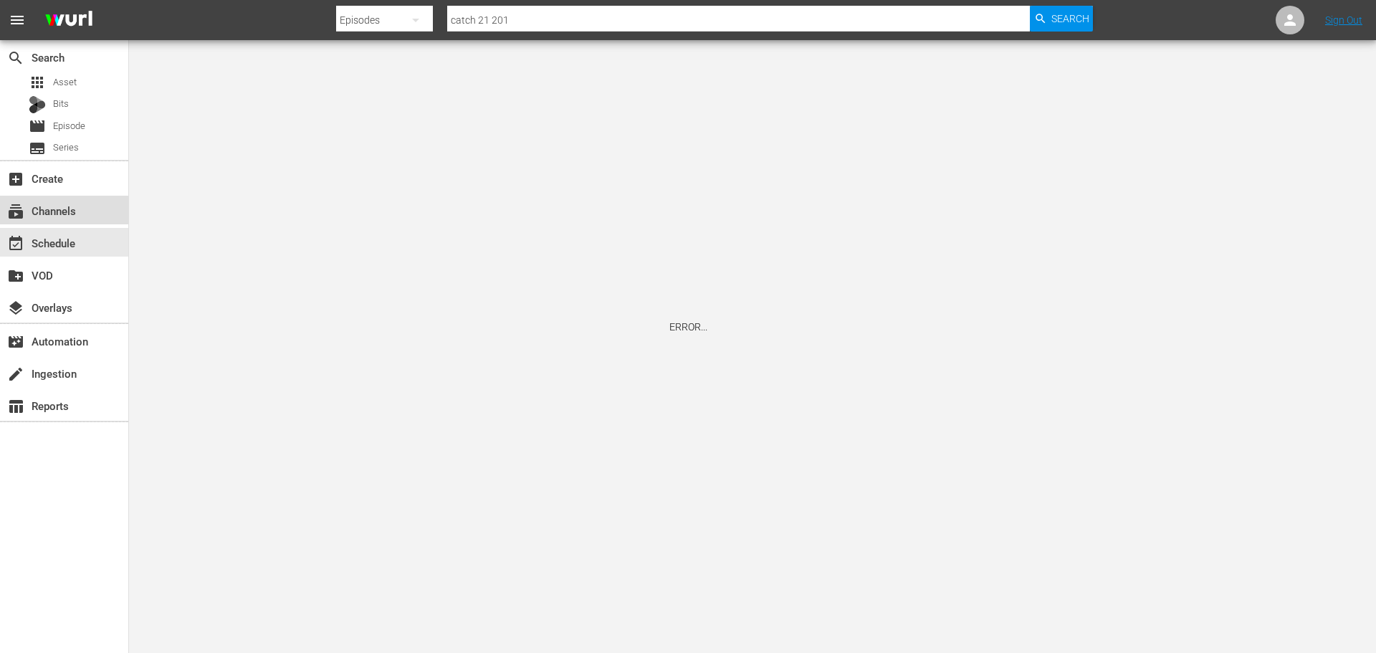
click at [69, 215] on div "subscriptions Channels" at bounding box center [40, 208] width 80 height 13
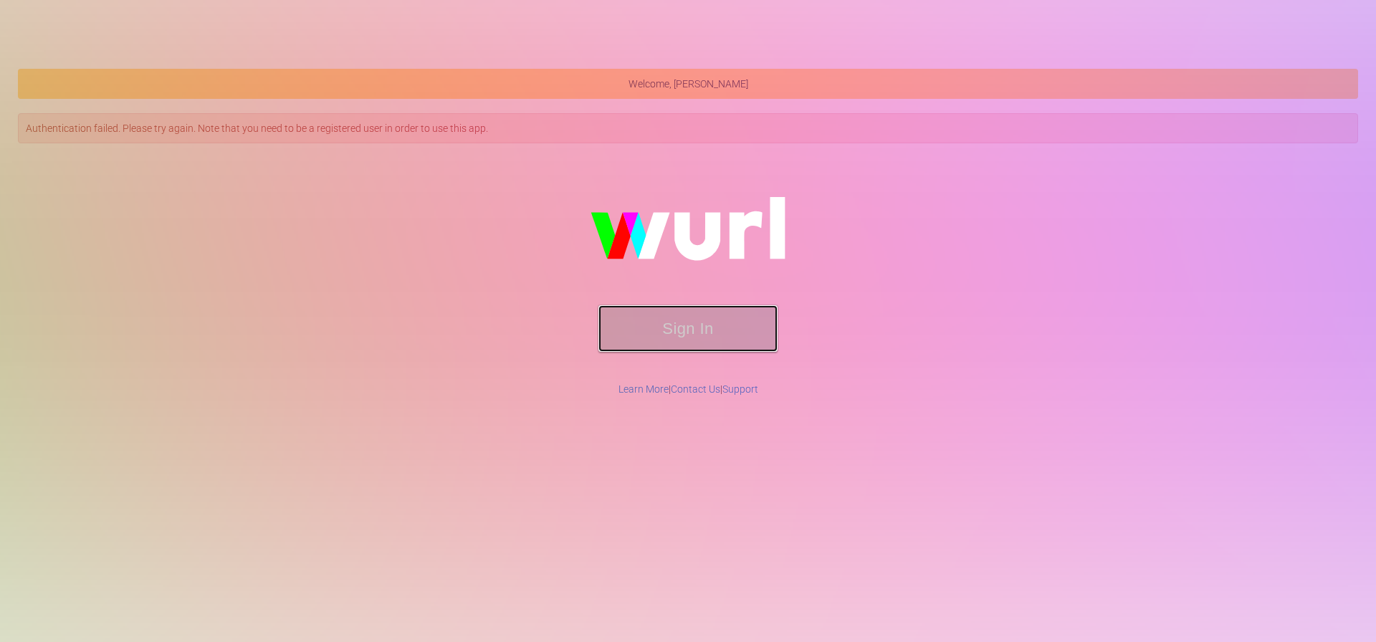
click at [701, 348] on button "Sign In" at bounding box center [687, 328] width 179 height 47
click at [696, 335] on button "Sign In" at bounding box center [687, 328] width 179 height 47
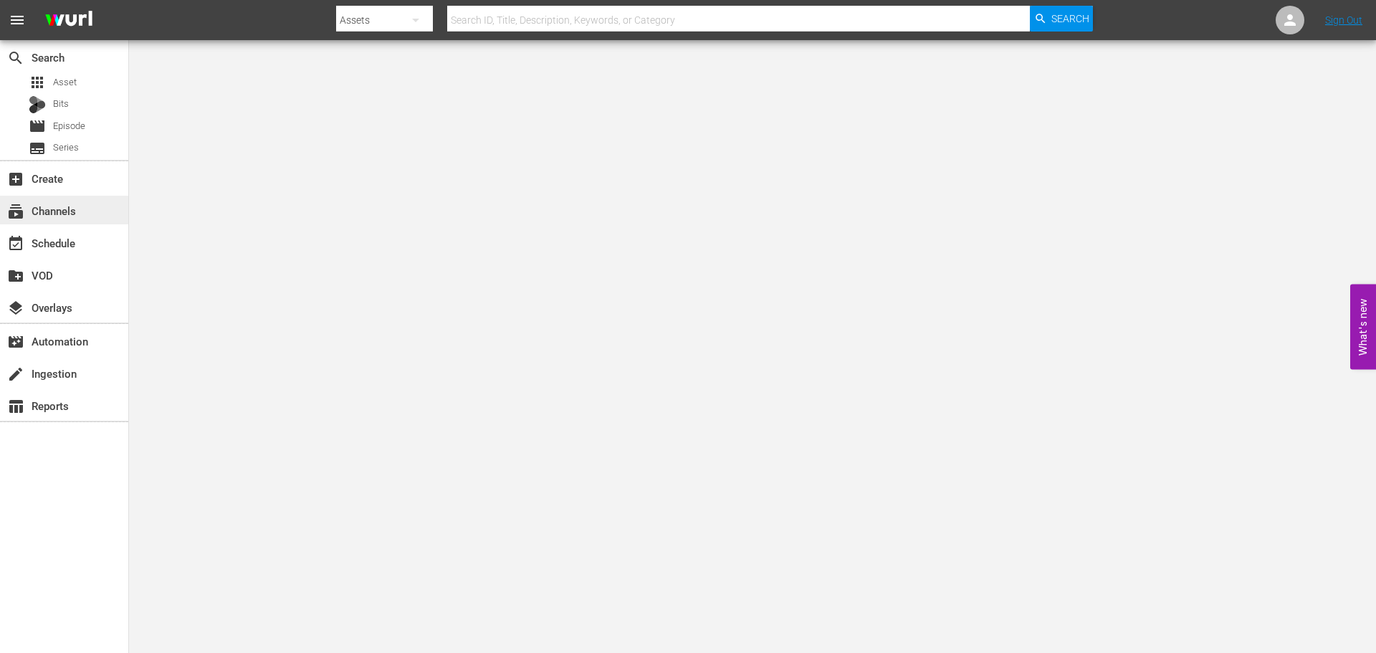
click at [75, 215] on div "subscriptions Channels" at bounding box center [40, 208] width 80 height 13
click at [67, 206] on div "subscriptions Channels" at bounding box center [40, 208] width 80 height 13
click at [54, 257] on div "event_available Schedule" at bounding box center [64, 242] width 128 height 32
click at [57, 246] on div "event_available Schedule" at bounding box center [40, 240] width 80 height 13
